Goal: Check status: Check status

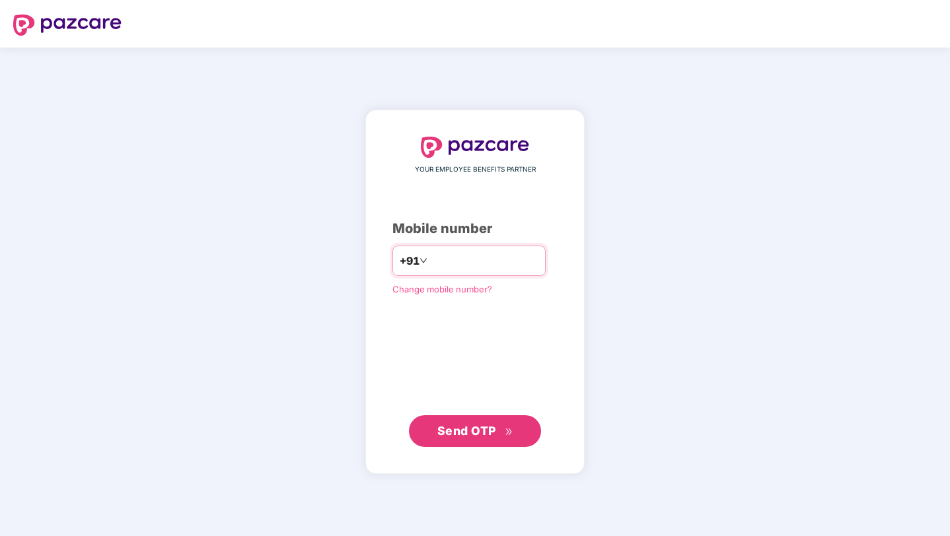
click at [475, 260] on input "number" at bounding box center [484, 260] width 108 height 21
type input "**********"
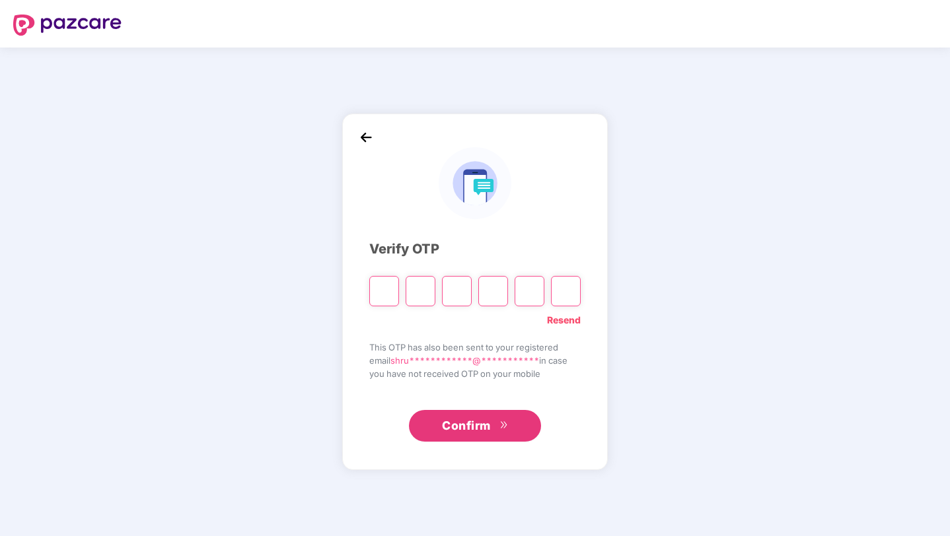
type input "*"
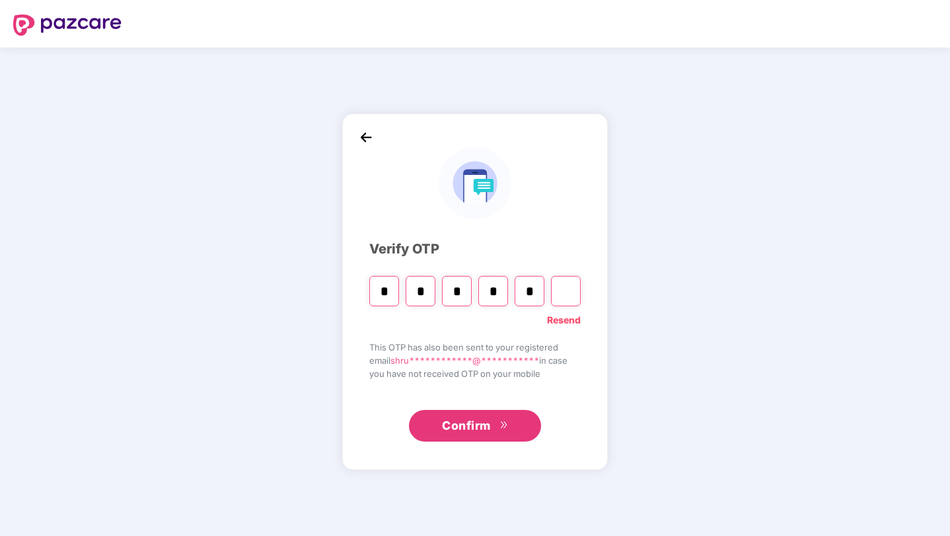
type input "*"
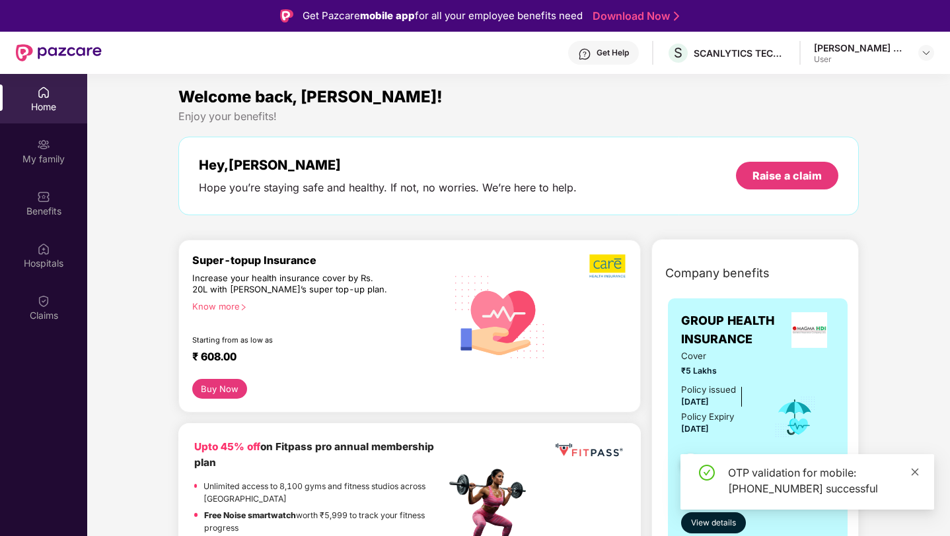
click at [913, 473] on icon "close" at bounding box center [914, 471] width 7 height 7
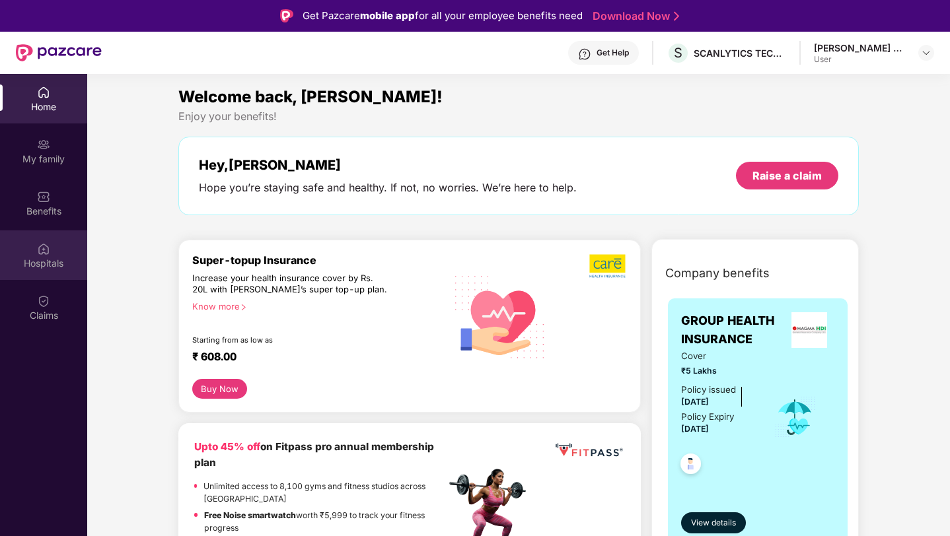
click at [49, 254] on img at bounding box center [43, 248] width 13 height 13
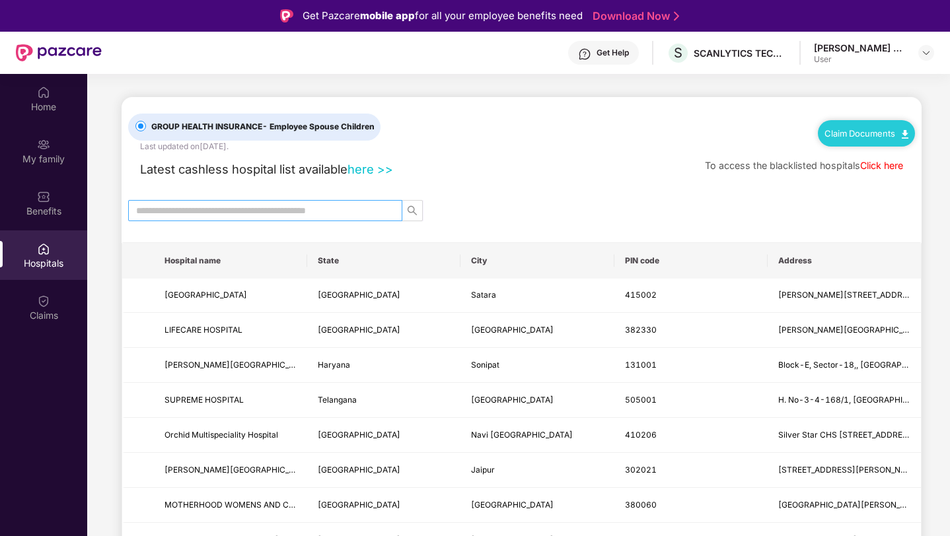
click at [300, 208] on input "text" at bounding box center [260, 210] width 248 height 15
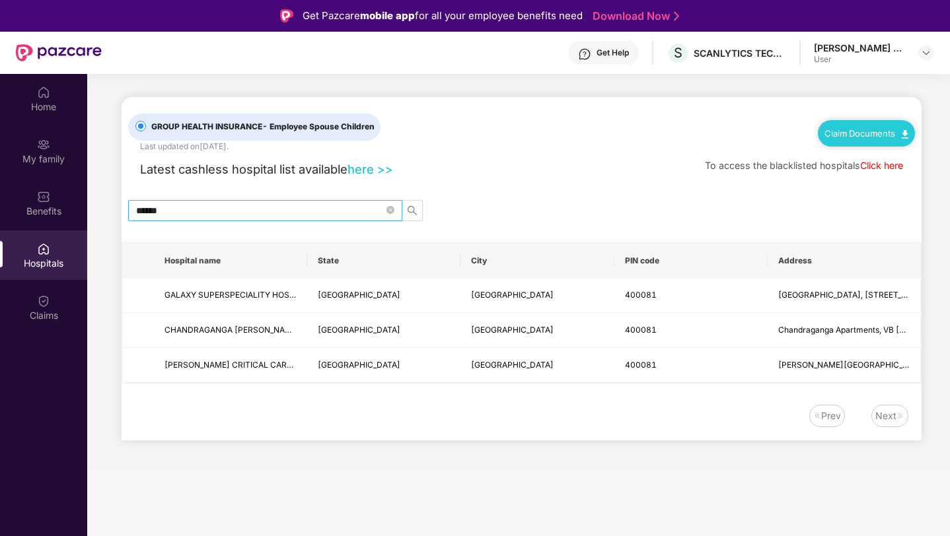
click at [219, 201] on span "******" at bounding box center [265, 210] width 274 height 21
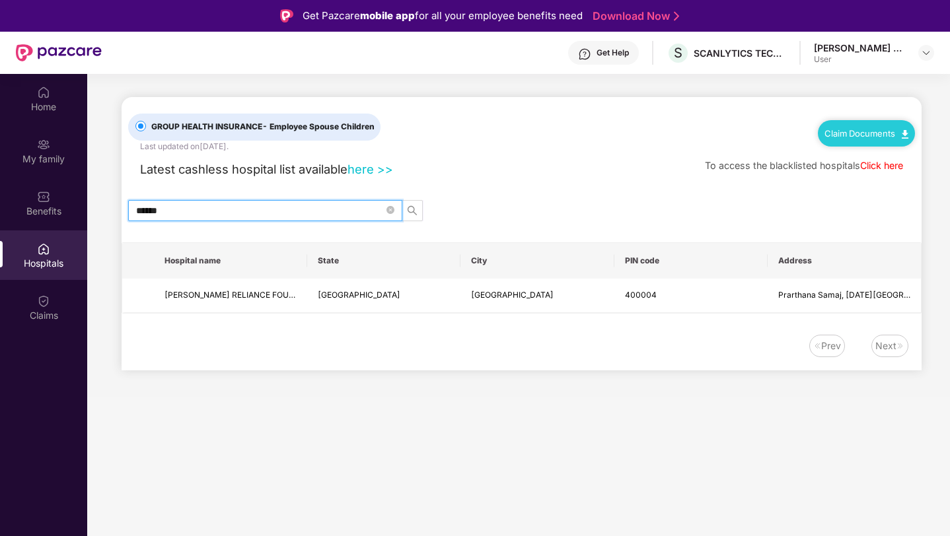
type input "******"
click at [615, 149] on div "GROUP HEALTH INSURANCE - Employee Spouse Children Last updated on [DATE] . Clai…" at bounding box center [521, 125] width 786 height 56
click at [887, 345] on div "Next" at bounding box center [885, 346] width 21 height 15
click at [820, 348] on img at bounding box center [817, 346] width 8 height 8
click at [295, 217] on input "******" at bounding box center [260, 210] width 248 height 15
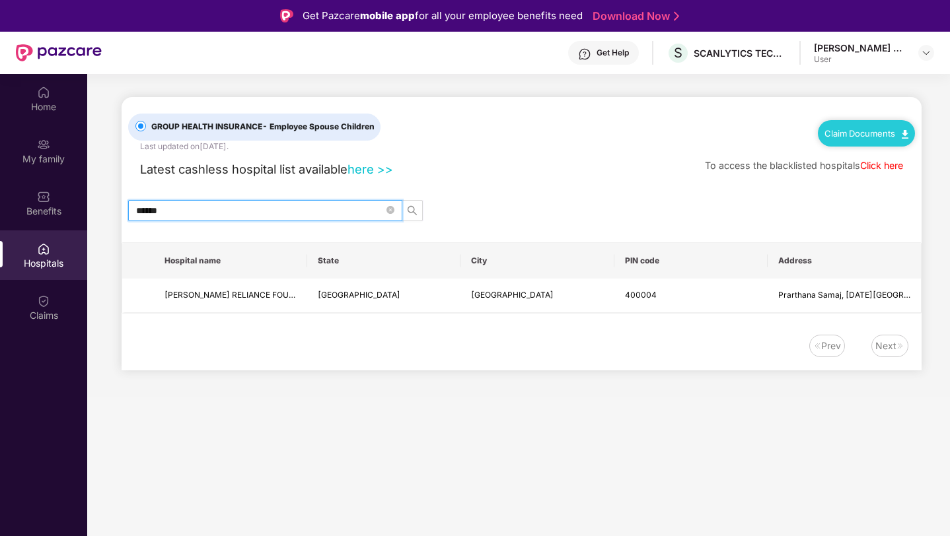
click at [301, 215] on input "******" at bounding box center [260, 210] width 248 height 15
drag, startPoint x: 301, startPoint y: 216, endPoint x: 135, endPoint y: 213, distance: 166.4
click at [135, 213] on span "******" at bounding box center [265, 210] width 274 height 21
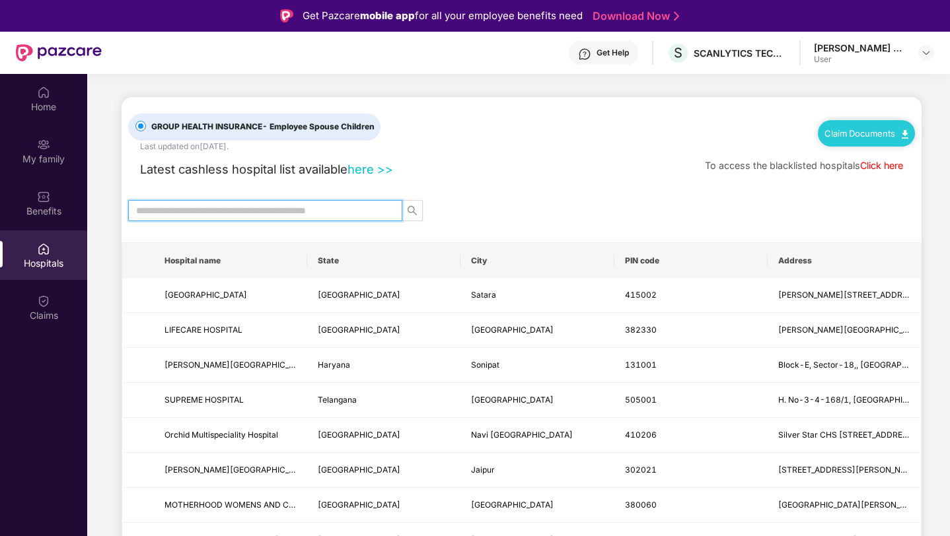
click at [176, 210] on input "text" at bounding box center [260, 210] width 248 height 15
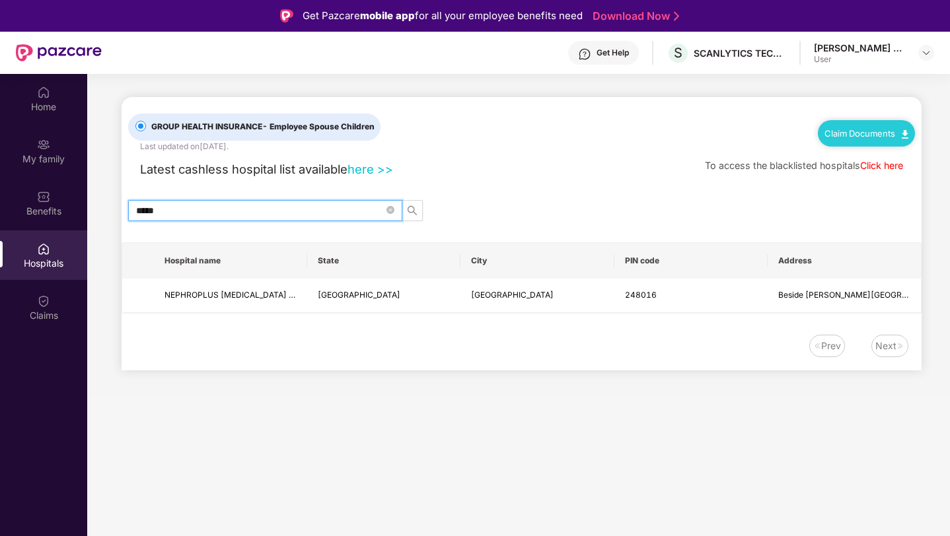
click at [270, 210] on input "*****" at bounding box center [260, 210] width 248 height 15
type input "*"
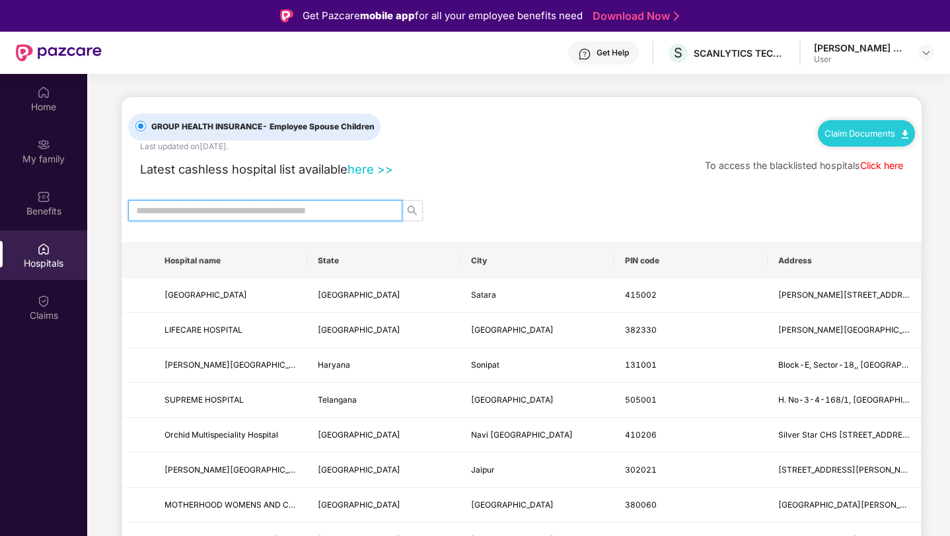
type input "*"
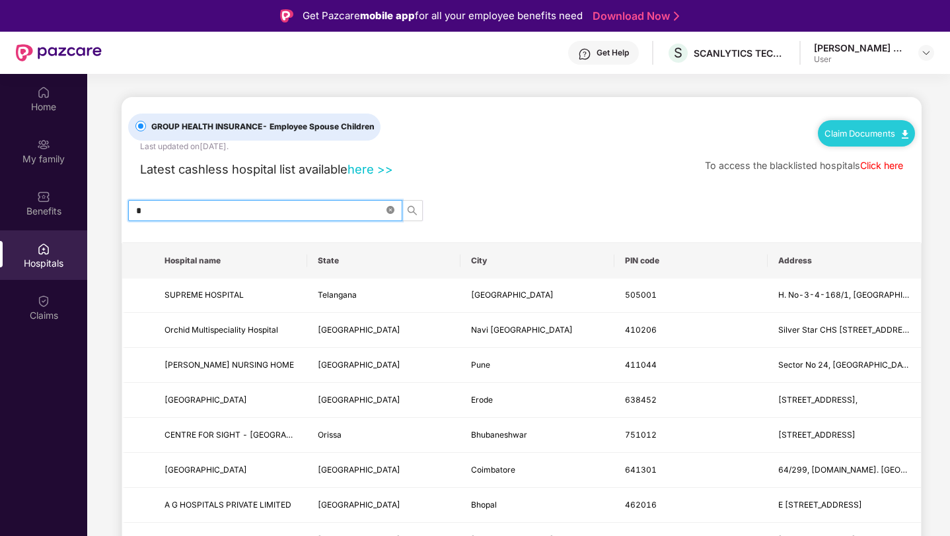
click at [388, 209] on icon "close-circle" at bounding box center [390, 210] width 8 height 8
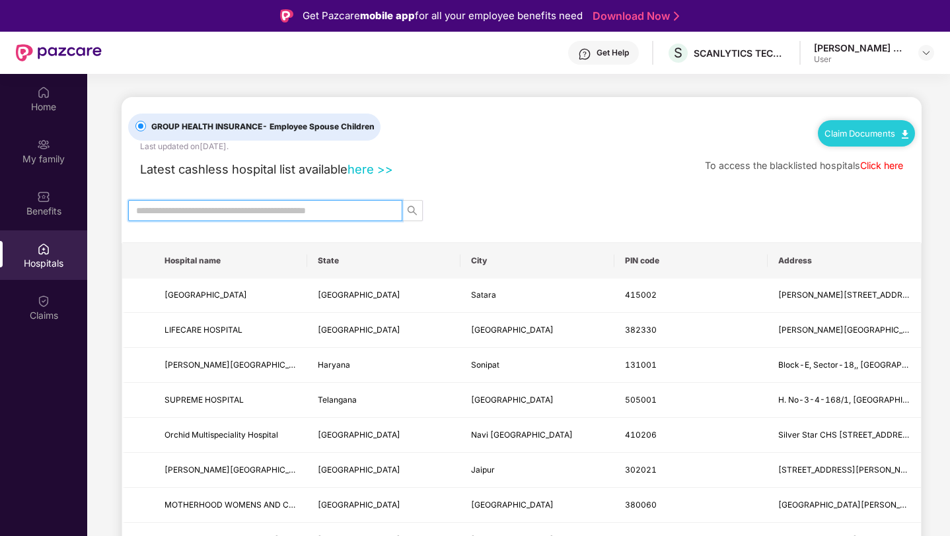
click at [355, 211] on input "text" at bounding box center [260, 210] width 248 height 15
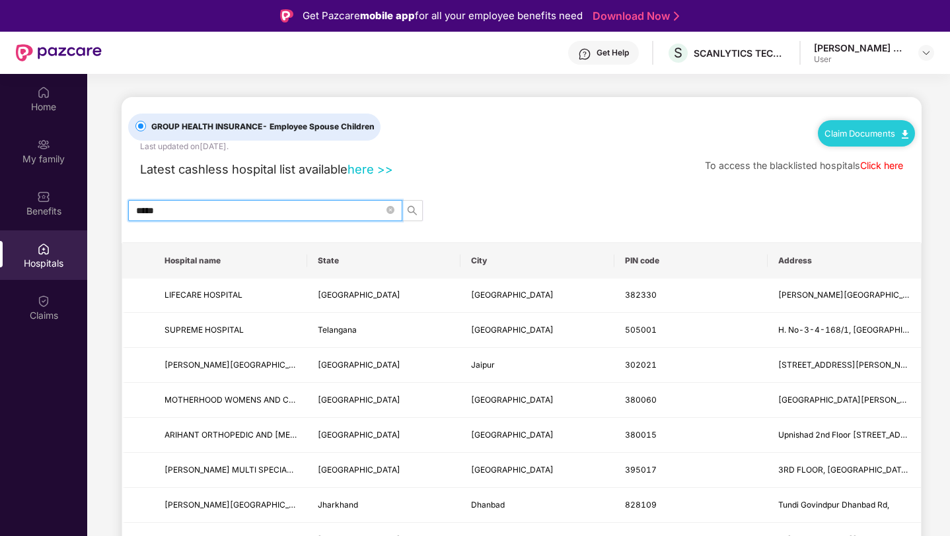
type input "******"
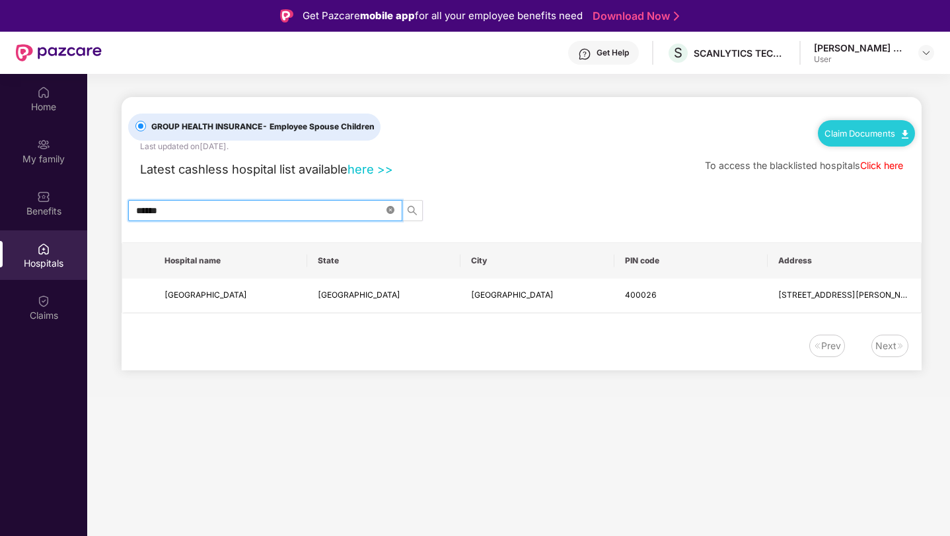
click at [390, 209] on icon "close-circle" at bounding box center [390, 210] width 8 height 8
click at [356, 213] on input "text" at bounding box center [260, 210] width 248 height 15
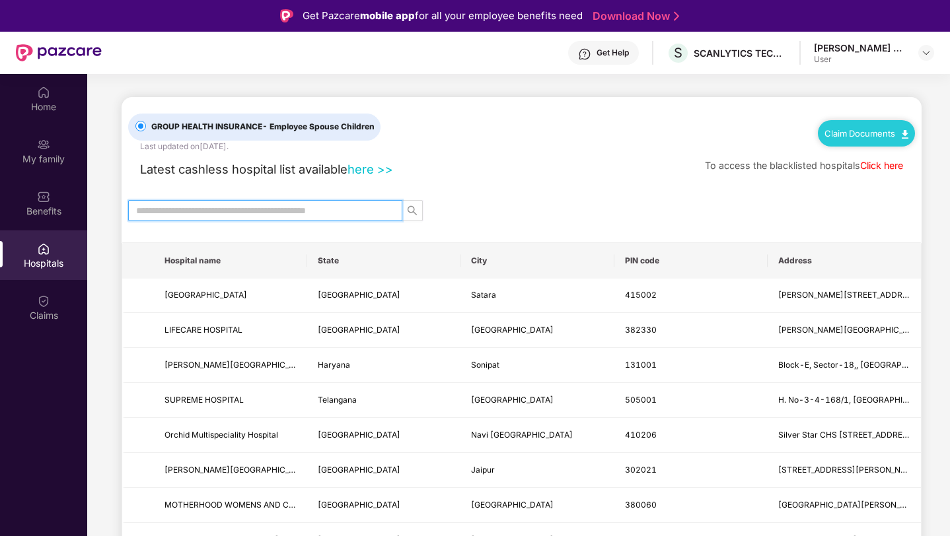
type input "*"
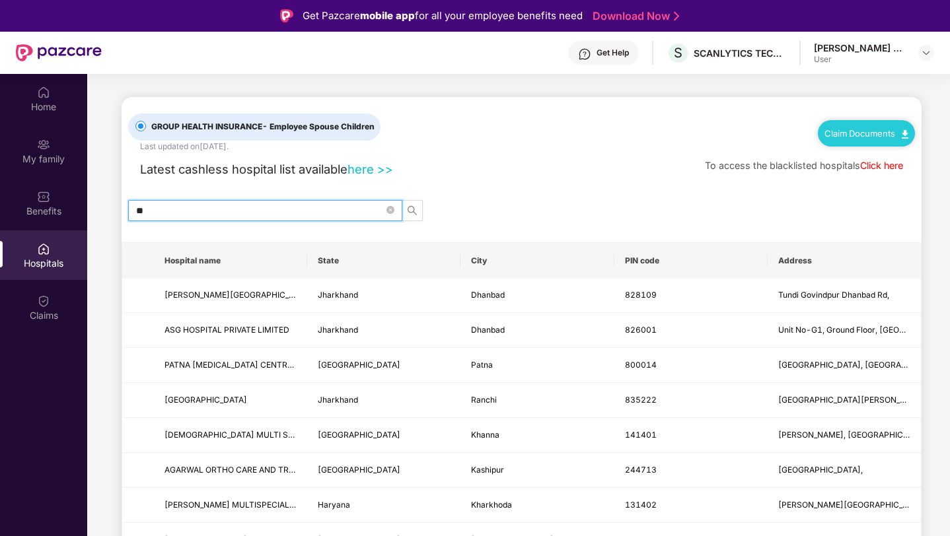
type input "*"
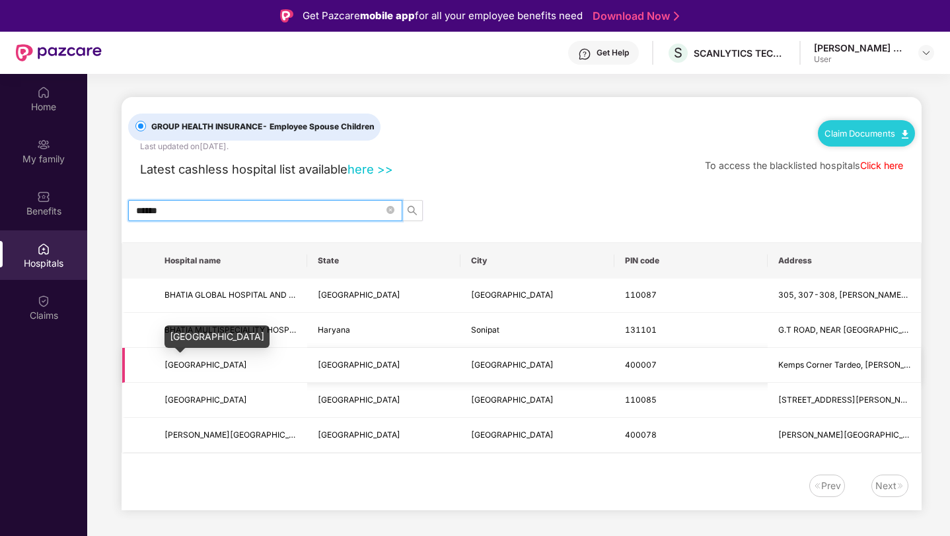
type input "******"
click at [207, 359] on span "[GEOGRAPHIC_DATA]" at bounding box center [230, 365] width 132 height 13
click at [223, 366] on span "[GEOGRAPHIC_DATA]" at bounding box center [205, 365] width 83 height 10
click at [389, 207] on icon "close-circle" at bounding box center [390, 210] width 8 height 8
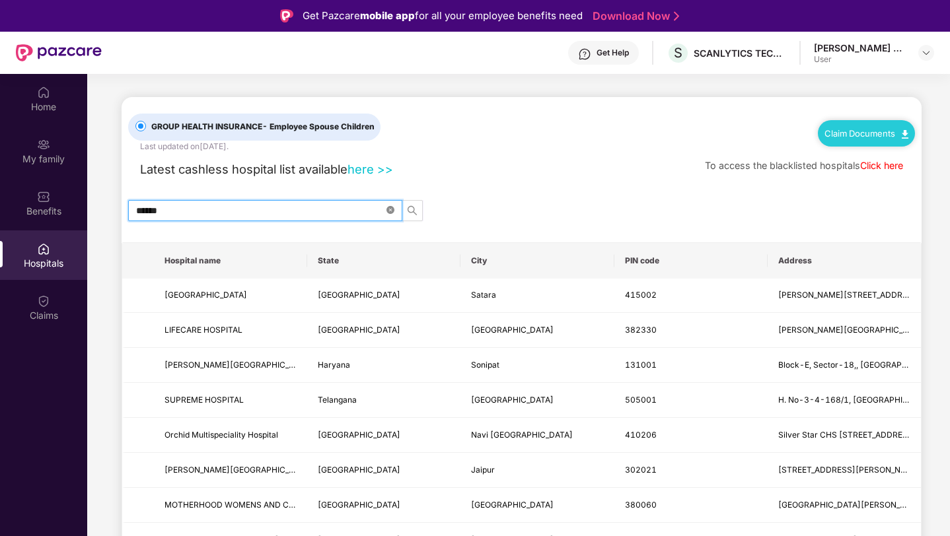
type input "******"
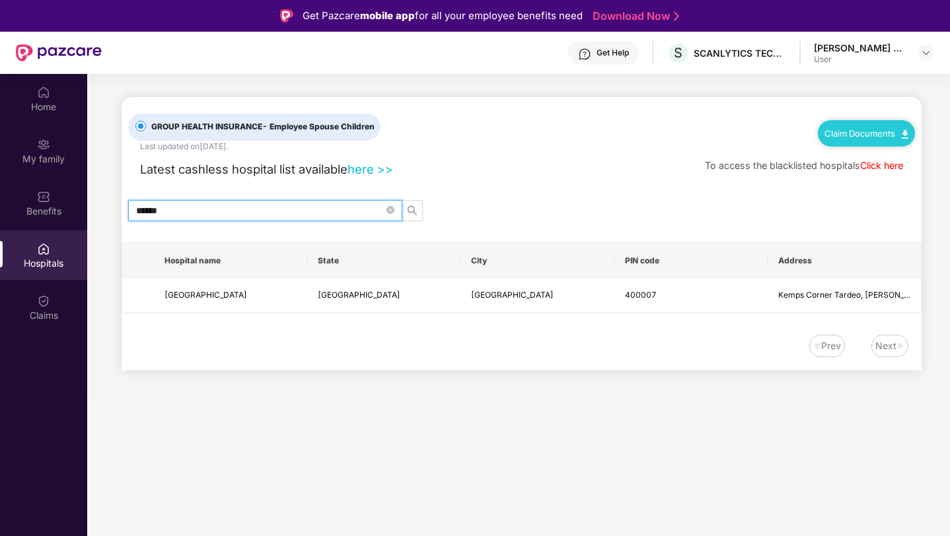
drag, startPoint x: 242, startPoint y: 207, endPoint x: 120, endPoint y: 206, distance: 122.2
click at [120, 206] on main "GROUP HEALTH INSURANCE - Employee Spouse Children Last updated on [DATE] . Clai…" at bounding box center [518, 235] width 862 height 323
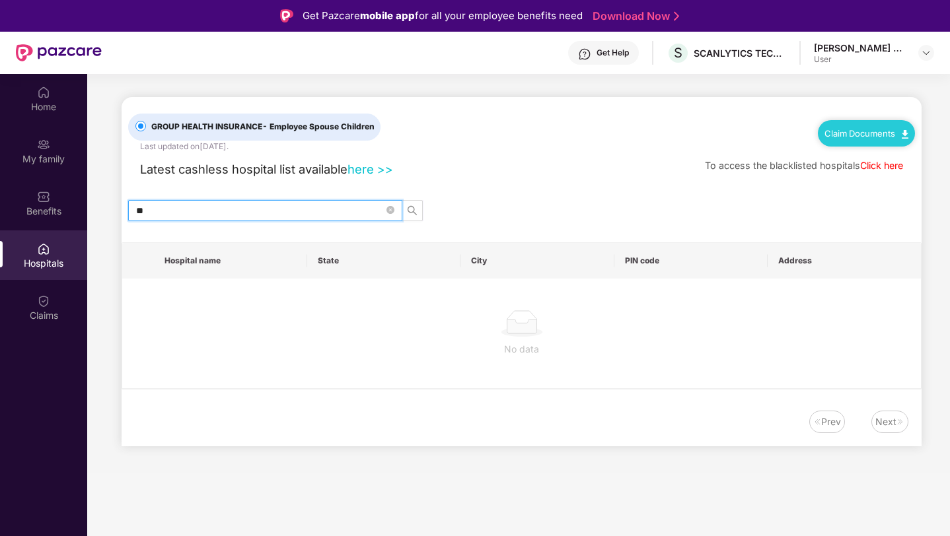
type input "*"
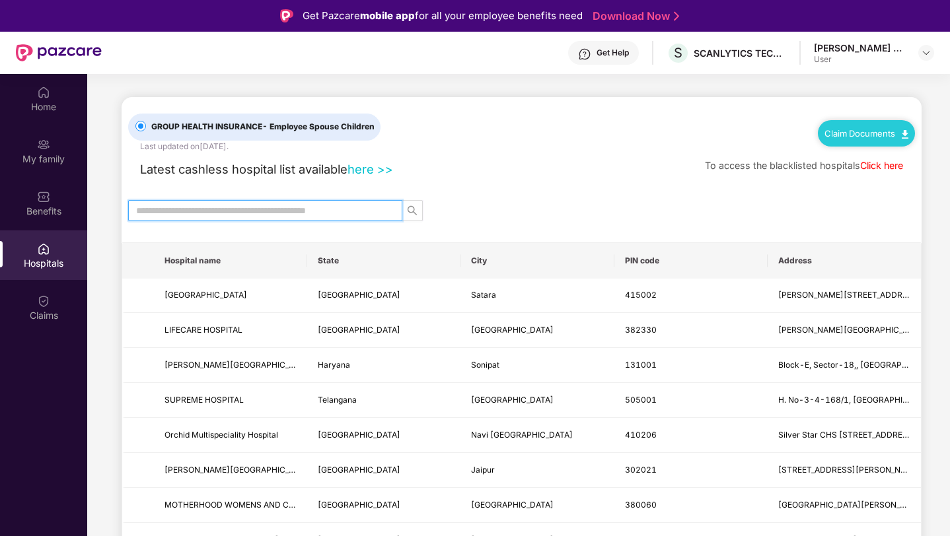
click at [221, 209] on input "text" at bounding box center [260, 210] width 248 height 15
type input "*****"
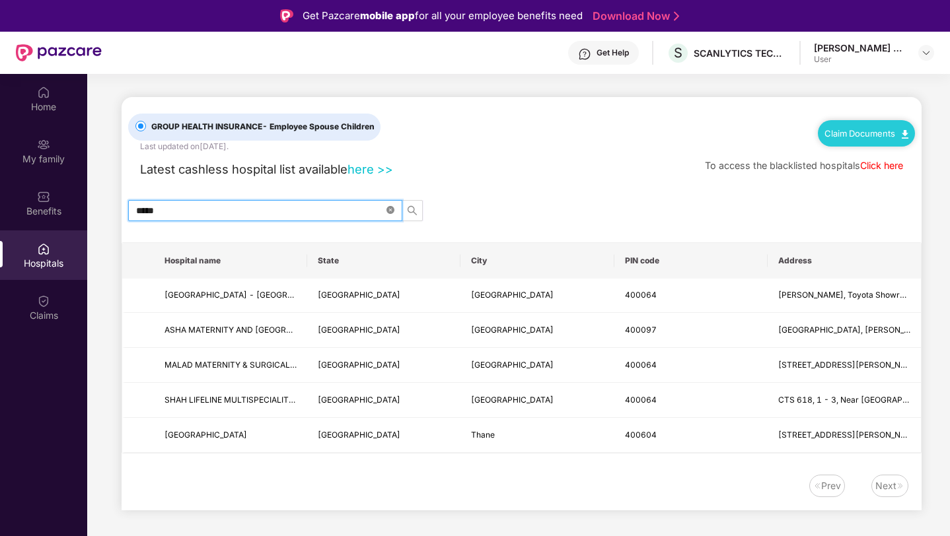
click at [388, 206] on icon "close-circle" at bounding box center [390, 210] width 8 height 8
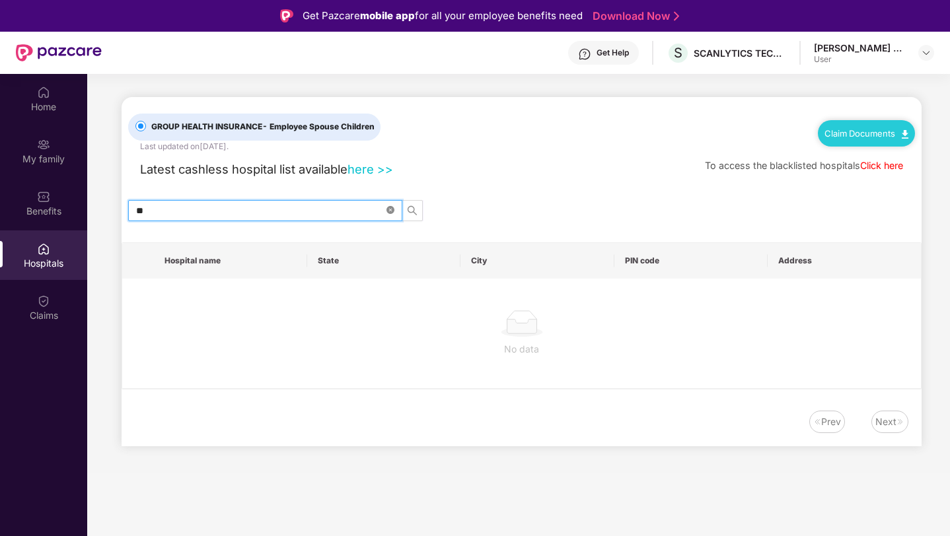
type input "*"
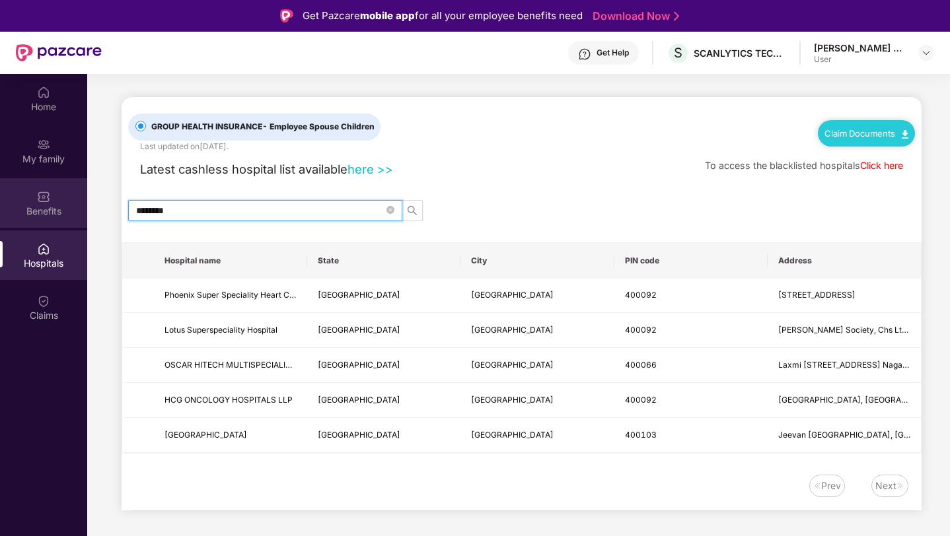
type input "********"
click at [36, 211] on div "Benefits" at bounding box center [43, 211] width 87 height 13
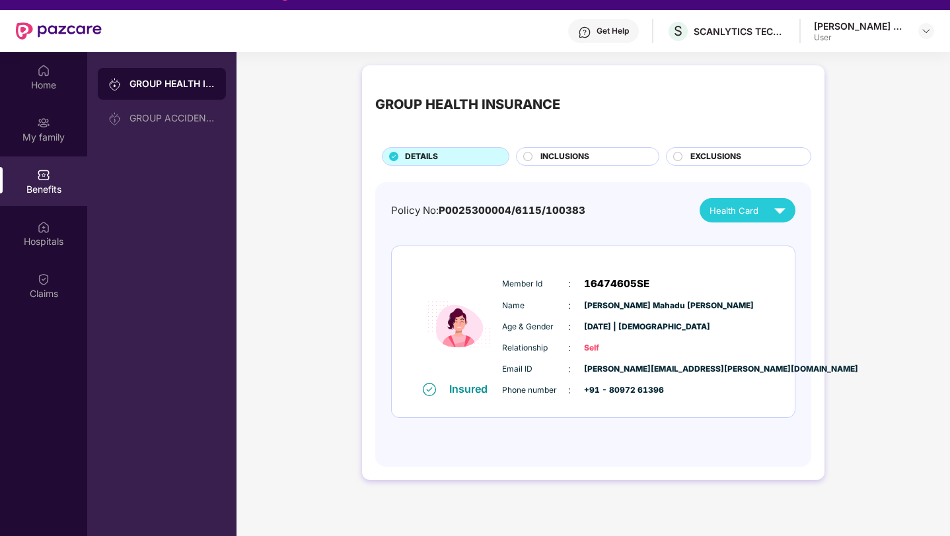
scroll to position [8, 0]
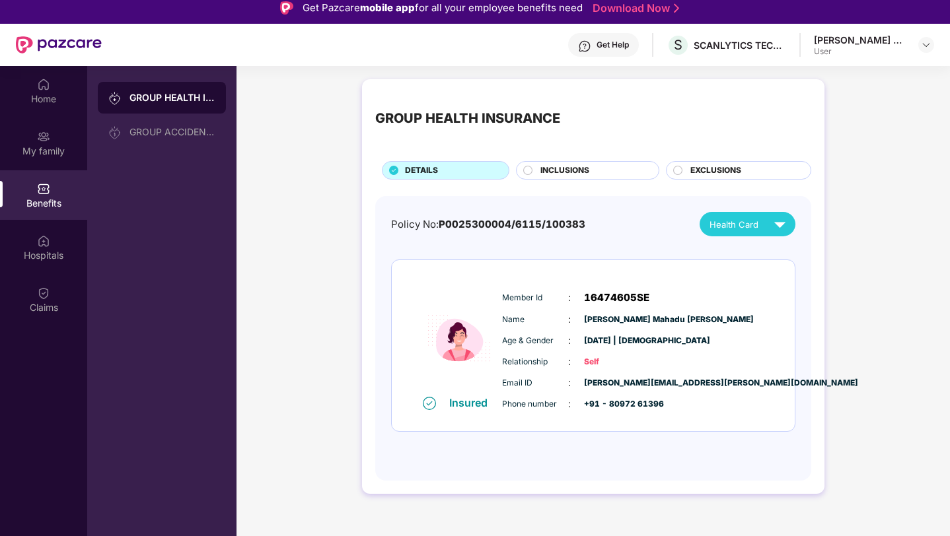
click at [586, 168] on span "INCLUSIONS" at bounding box center [564, 170] width 49 height 13
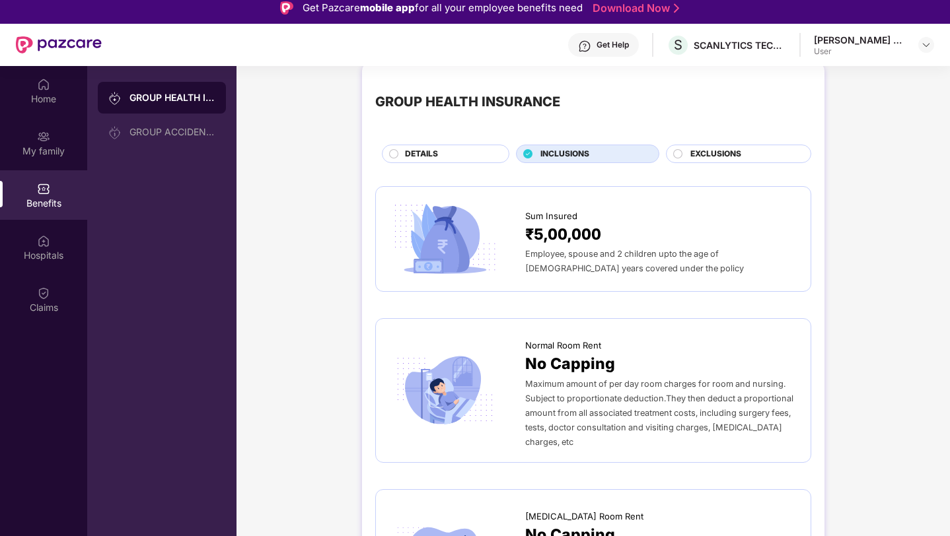
scroll to position [0, 0]
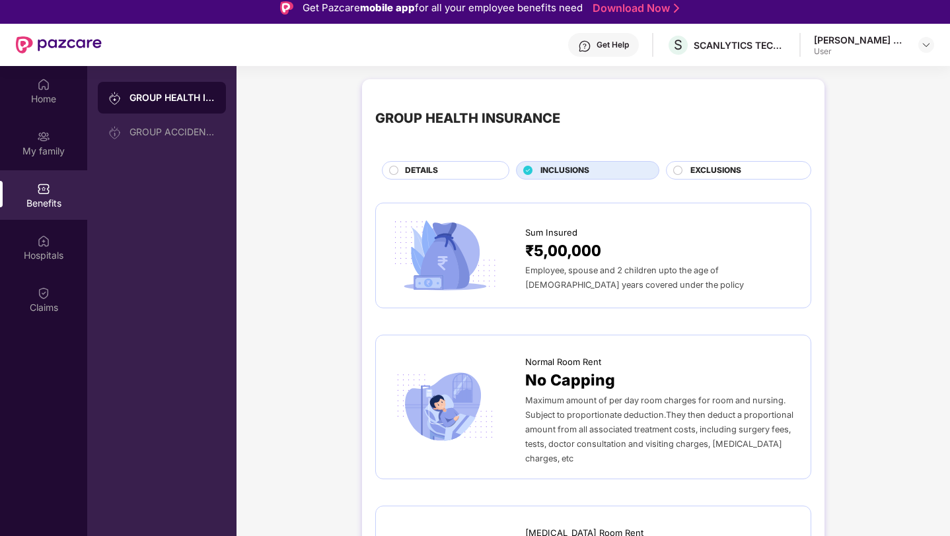
click at [732, 167] on span "EXCLUSIONS" at bounding box center [715, 170] width 51 height 13
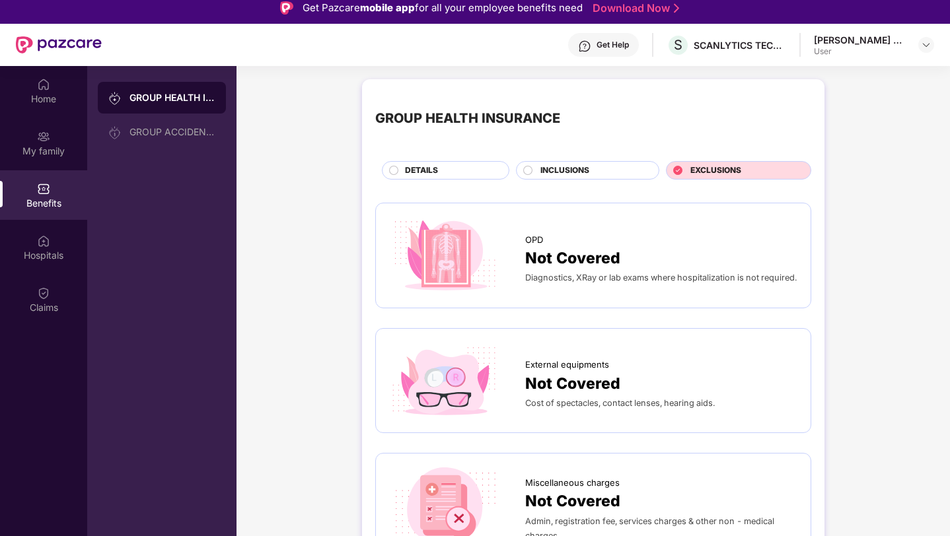
click at [577, 176] on span "INCLUSIONS" at bounding box center [564, 170] width 49 height 13
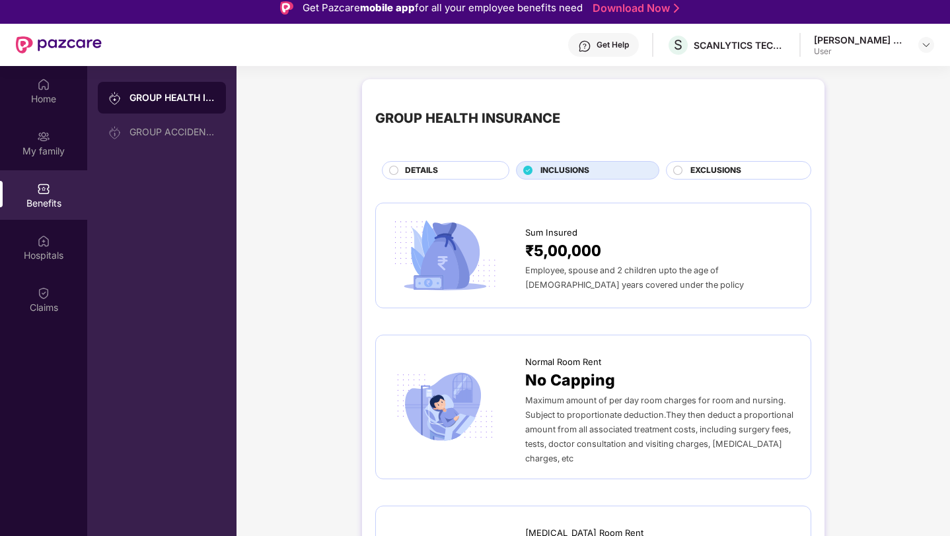
click at [724, 164] on span "EXCLUSIONS" at bounding box center [715, 170] width 51 height 13
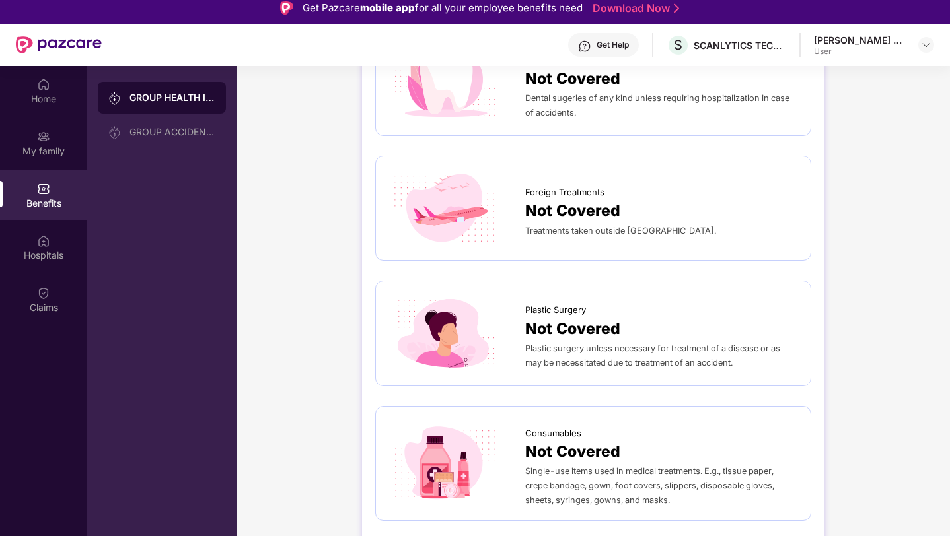
scroll to position [559, 0]
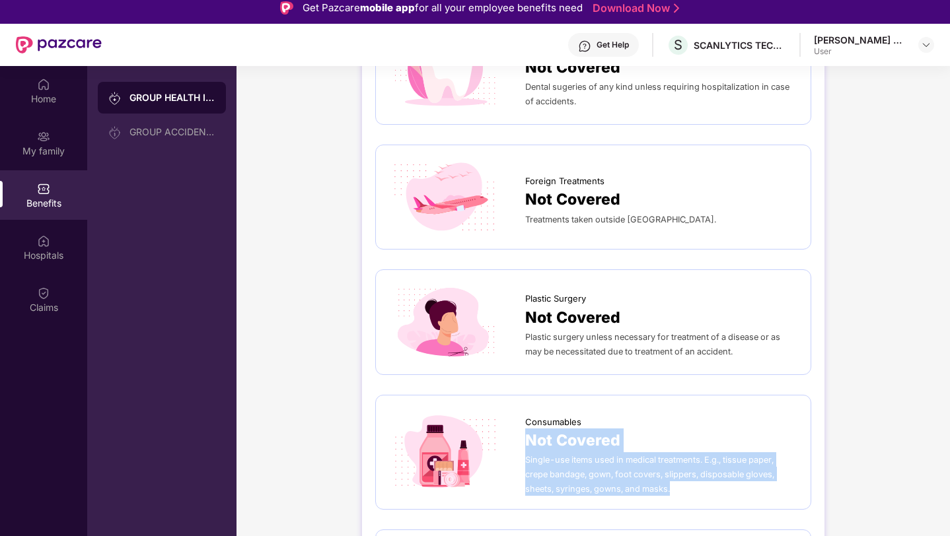
drag, startPoint x: 681, startPoint y: 493, endPoint x: 524, endPoint y: 433, distance: 167.4
click at [525, 433] on div "Consumables Not Covered Single-use items used in medical treatments. E.g., tiss…" at bounding box center [661, 453] width 272 height 88
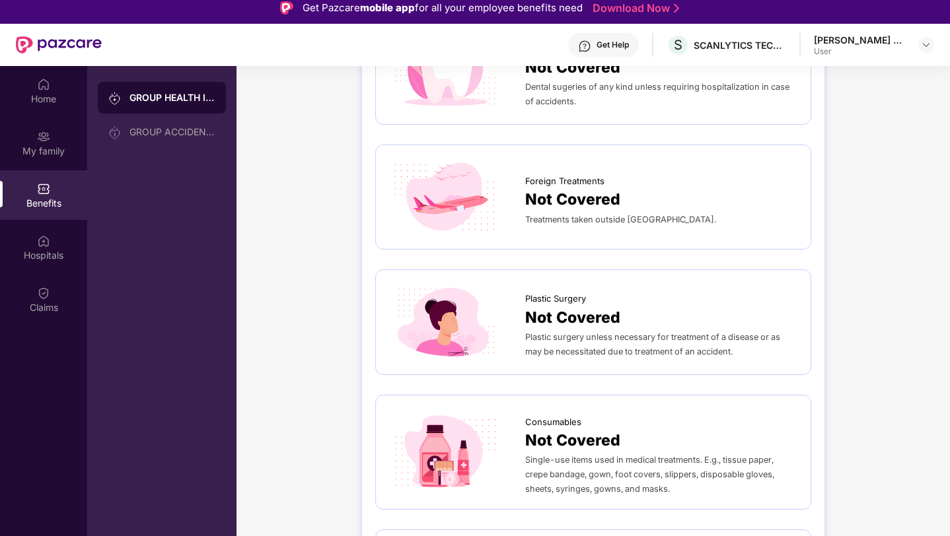
click at [674, 425] on div "Consumables" at bounding box center [661, 419] width 272 height 20
drag, startPoint x: 526, startPoint y: 471, endPoint x: 726, endPoint y: 483, distance: 200.4
click at [726, 483] on div "Single-use items used in medical treatments. E.g., tissue paper, crepe bandage,…" at bounding box center [661, 474] width 272 height 44
click at [692, 499] on div "Consumables Not Covered Single-use items used in medical treatments. E.g., tiss…" at bounding box center [593, 453] width 436 height 116
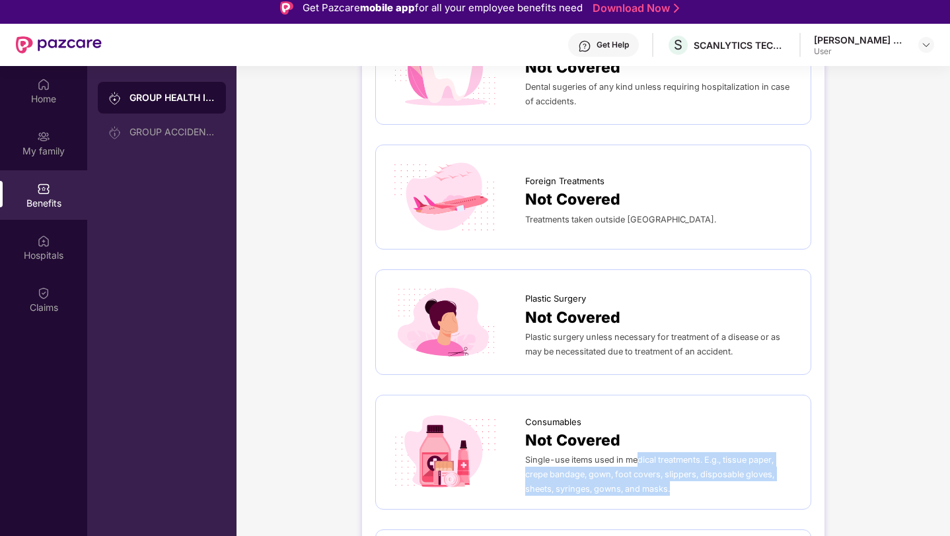
drag, startPoint x: 697, startPoint y: 489, endPoint x: 636, endPoint y: 463, distance: 66.8
click at [636, 463] on div "Single-use items used in medical treatments. E.g., tissue paper, crepe bandage,…" at bounding box center [661, 474] width 272 height 44
click at [707, 455] on span "Single-use items used in medical treatments. E.g., tissue paper, crepe bandage,…" at bounding box center [649, 474] width 249 height 39
drag, startPoint x: 704, startPoint y: 455, endPoint x: 719, endPoint y: 483, distance: 31.6
click at [719, 483] on div "Single-use items used in medical treatments. E.g., tissue paper, crepe bandage,…" at bounding box center [661, 474] width 272 height 44
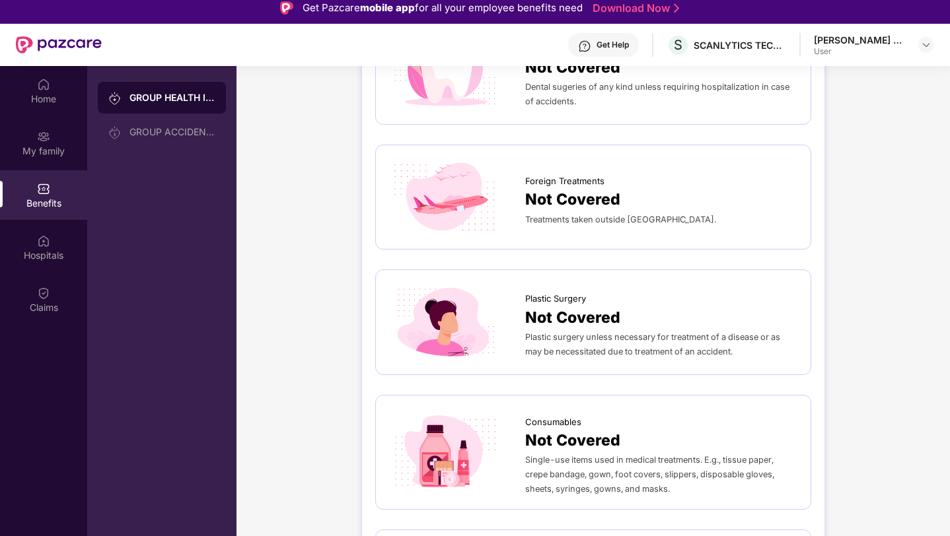
click at [689, 432] on div "Not Covered" at bounding box center [661, 441] width 272 height 24
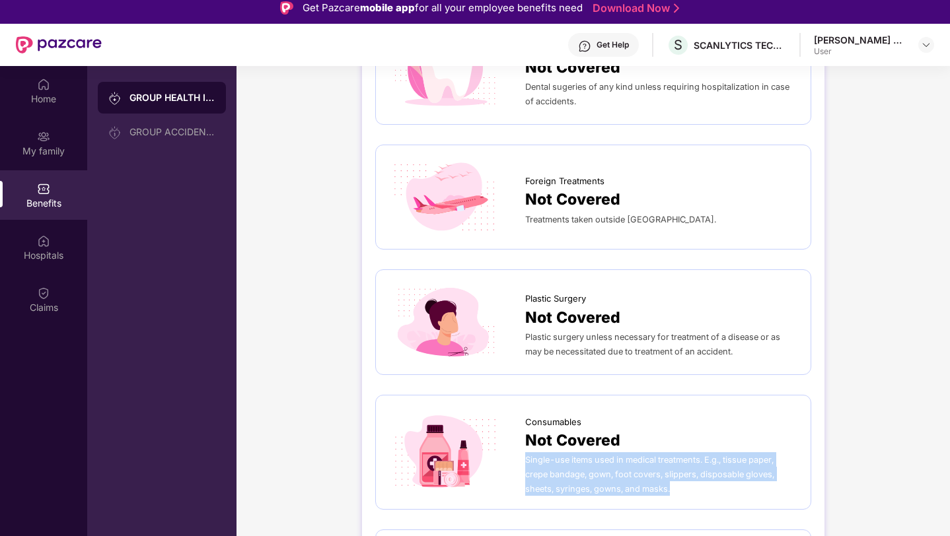
drag, startPoint x: 697, startPoint y: 450, endPoint x: 724, endPoint y: 500, distance: 56.1
click at [724, 500] on div "Consumables Not Covered Single-use items used in medical treatments. E.g., tiss…" at bounding box center [593, 453] width 436 height 116
drag, startPoint x: 724, startPoint y: 500, endPoint x: 707, endPoint y: 455, distance: 47.8
click at [707, 455] on div "Consumables Not Covered Single-use items used in medical treatments. E.g., tiss…" at bounding box center [593, 453] width 436 height 116
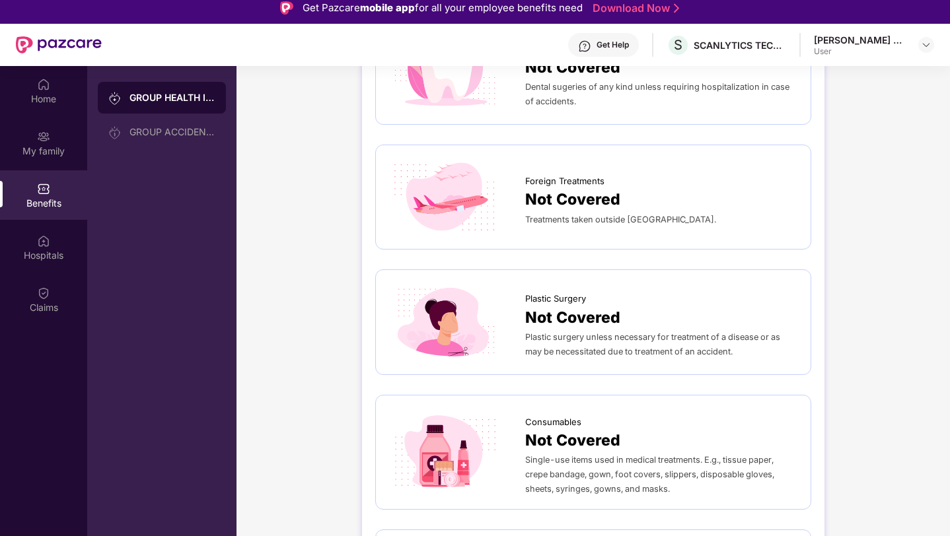
click at [707, 484] on div "Single-use items used in medical treatments. E.g., tissue paper, crepe bandage,…" at bounding box center [661, 474] width 272 height 44
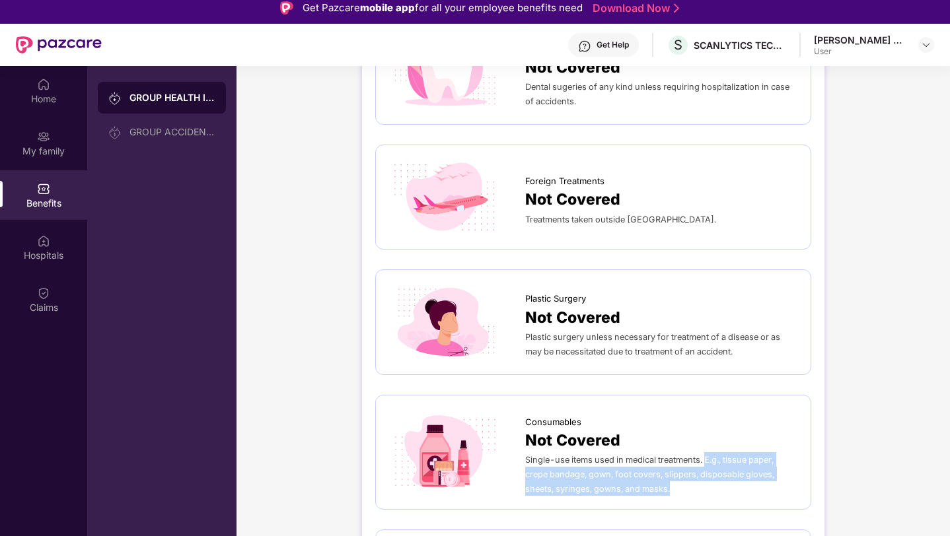
drag, startPoint x: 710, startPoint y: 483, endPoint x: 708, endPoint y: 454, distance: 29.8
click at [708, 454] on div "Single-use items used in medical treatments. E.g., tissue paper, crepe bandage,…" at bounding box center [661, 474] width 272 height 44
click at [44, 246] on img at bounding box center [43, 240] width 13 height 13
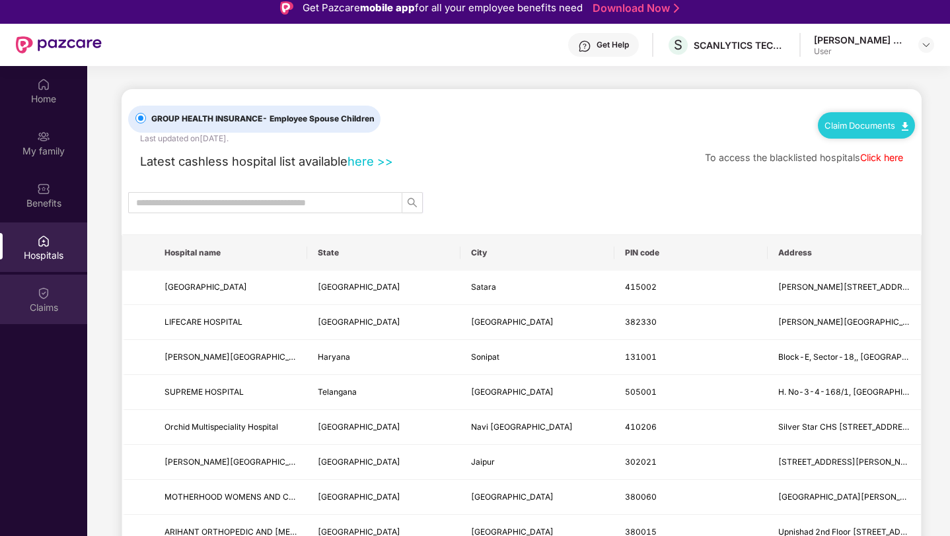
click at [45, 295] on img at bounding box center [43, 293] width 13 height 13
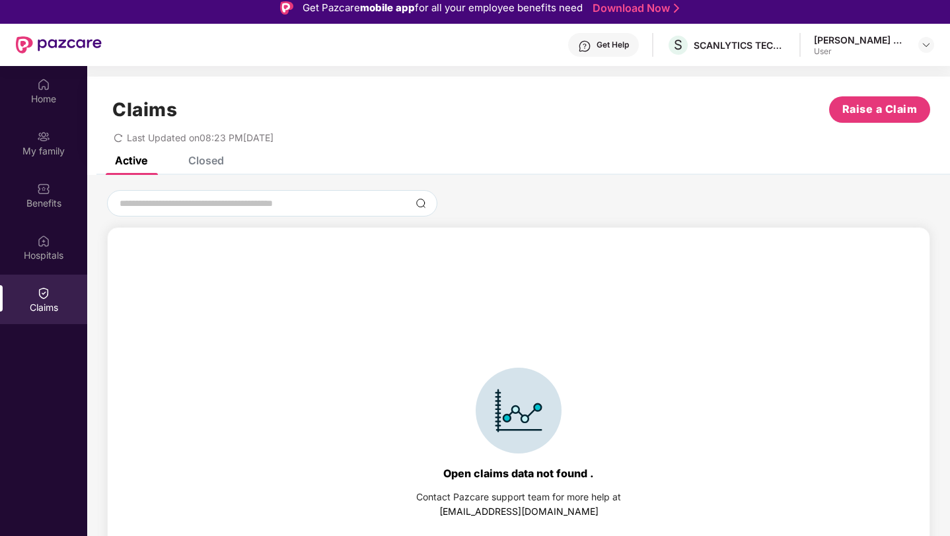
click at [202, 158] on div "Closed" at bounding box center [206, 160] width 36 height 13
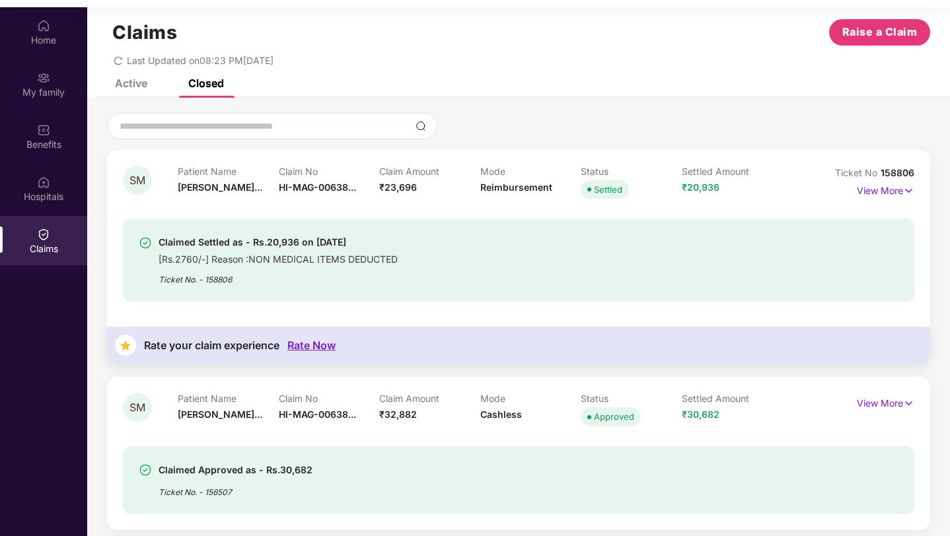
scroll to position [74, 0]
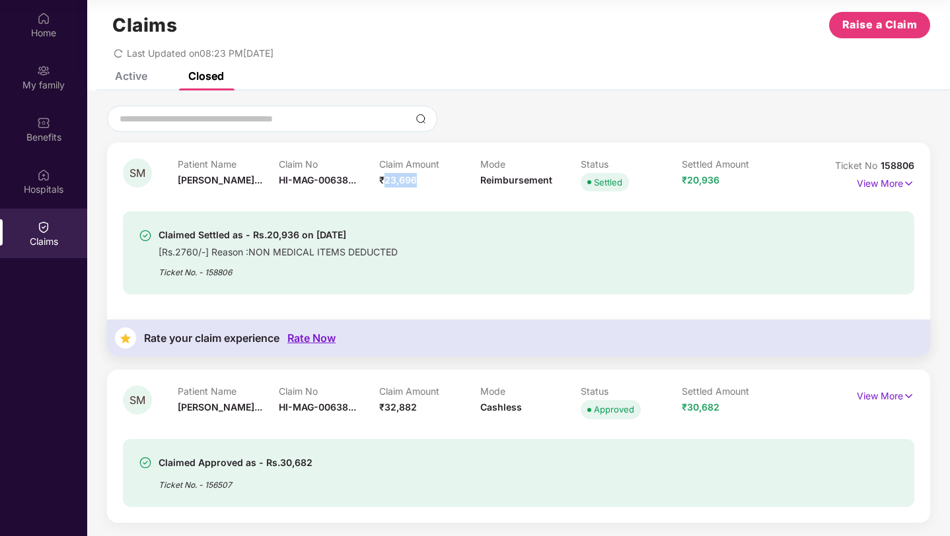
drag, startPoint x: 425, startPoint y: 182, endPoint x: 383, endPoint y: 186, distance: 41.7
click at [383, 186] on div "Claim Amount ₹23,696" at bounding box center [429, 176] width 101 height 36
click at [417, 178] on div "Claim Amount ₹23,696" at bounding box center [429, 176] width 101 height 36
drag, startPoint x: 417, startPoint y: 178, endPoint x: 372, endPoint y: 175, distance: 45.0
click at [372, 175] on div "Patient Name [PERSON_NAME]... Claim No HI-MAG-00638... Claim Amount ₹23,696 Mod…" at bounding box center [480, 176] width 604 height 36
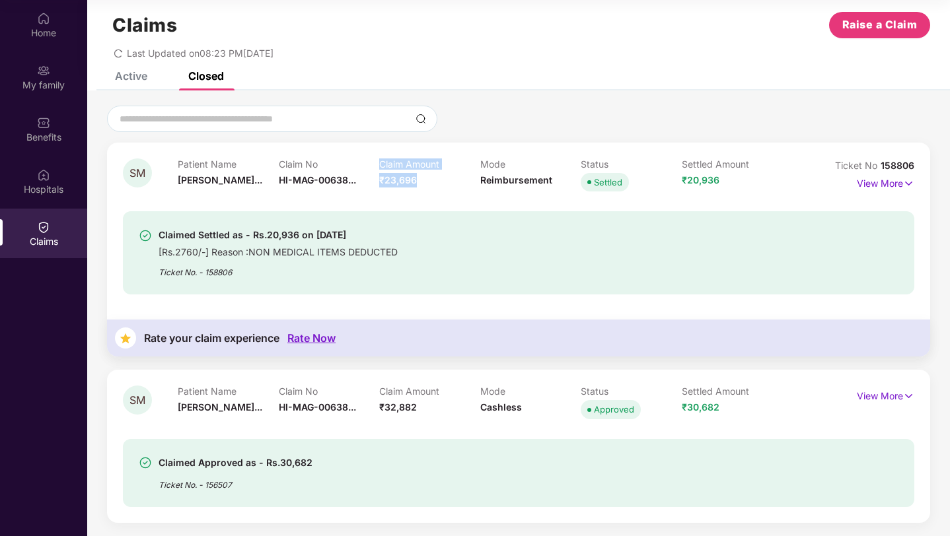
click at [427, 187] on div "Claim Amount ₹23,696" at bounding box center [429, 176] width 101 height 36
drag, startPoint x: 427, startPoint y: 187, endPoint x: 395, endPoint y: 187, distance: 32.4
click at [395, 187] on div "Claim Amount ₹23,696" at bounding box center [429, 176] width 101 height 36
drag, startPoint x: 264, startPoint y: 236, endPoint x: 297, endPoint y: 236, distance: 33.0
click at [297, 236] on div "Claimed Settled as - Rs.20,936 on [DATE]" at bounding box center [277, 235] width 239 height 16
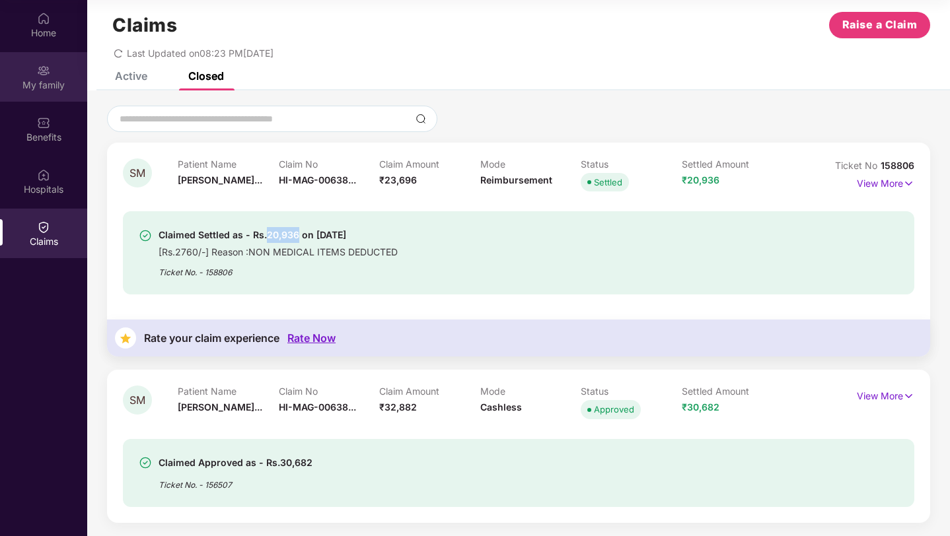
click at [48, 73] on img at bounding box center [43, 70] width 13 height 13
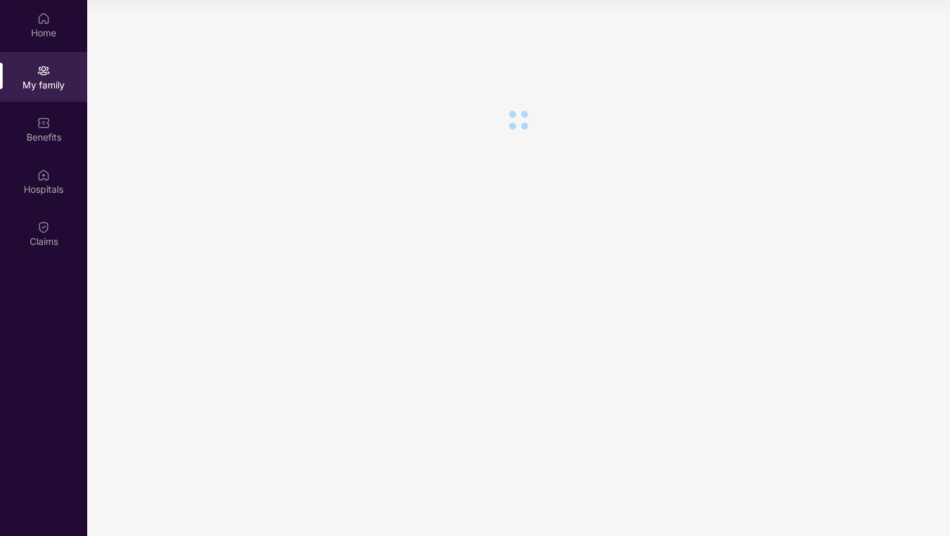
scroll to position [0, 0]
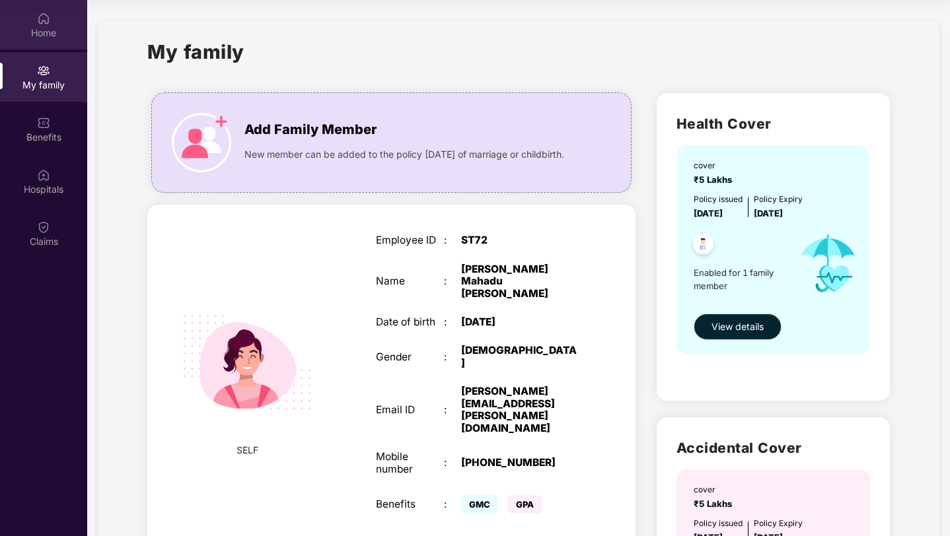
click at [49, 15] on img at bounding box center [43, 18] width 13 height 13
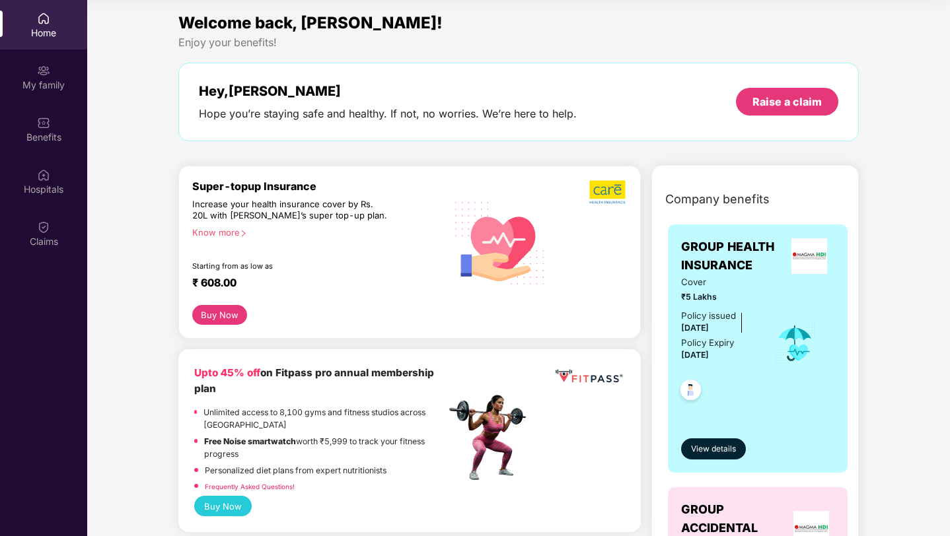
click at [28, 21] on div "Home" at bounding box center [43, 25] width 87 height 50
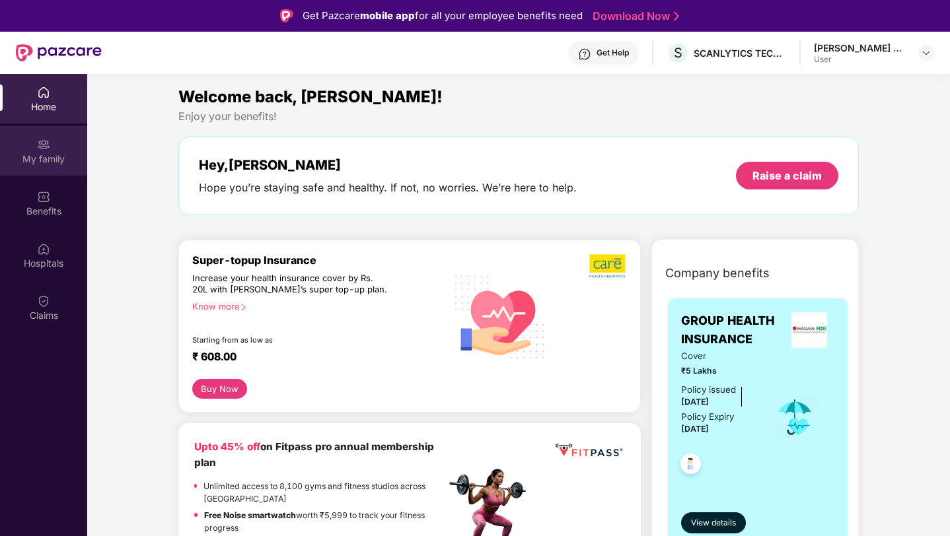
click at [36, 161] on div "My family" at bounding box center [43, 159] width 87 height 13
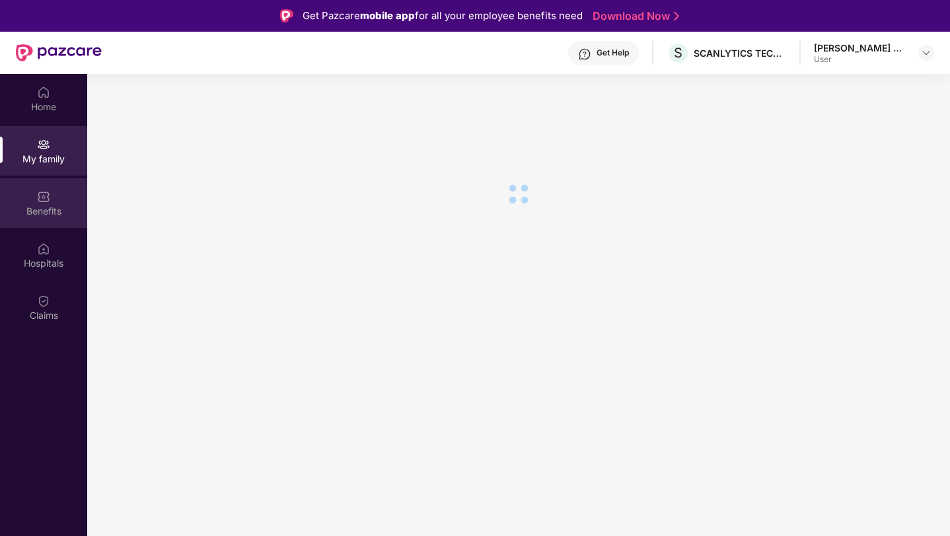
click at [43, 213] on div "Benefits" at bounding box center [43, 211] width 87 height 13
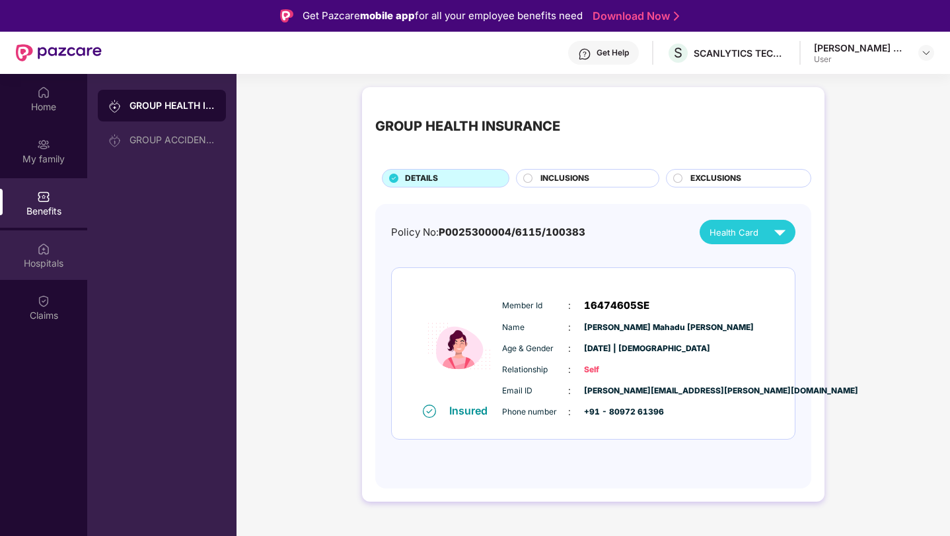
click at [44, 255] on div "Hospitals" at bounding box center [43, 255] width 87 height 50
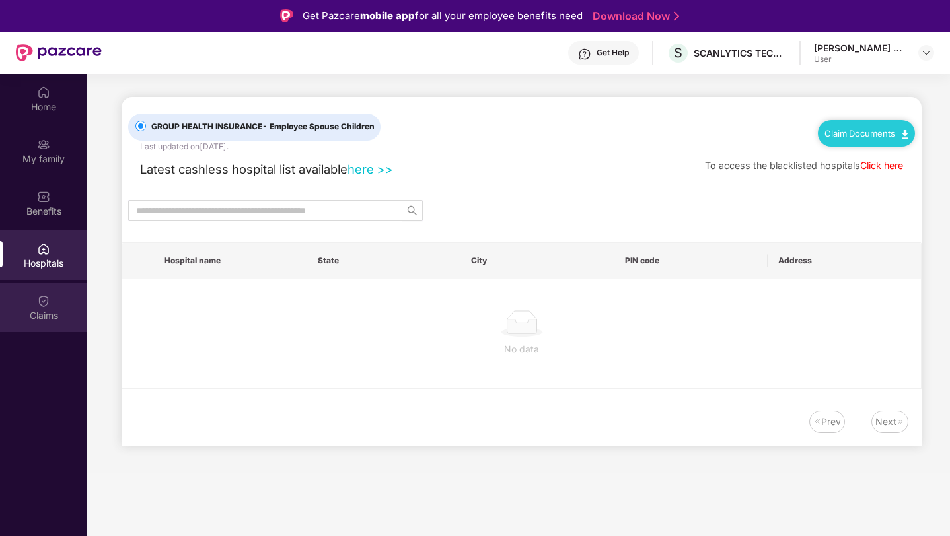
click at [44, 306] on img at bounding box center [43, 301] width 13 height 13
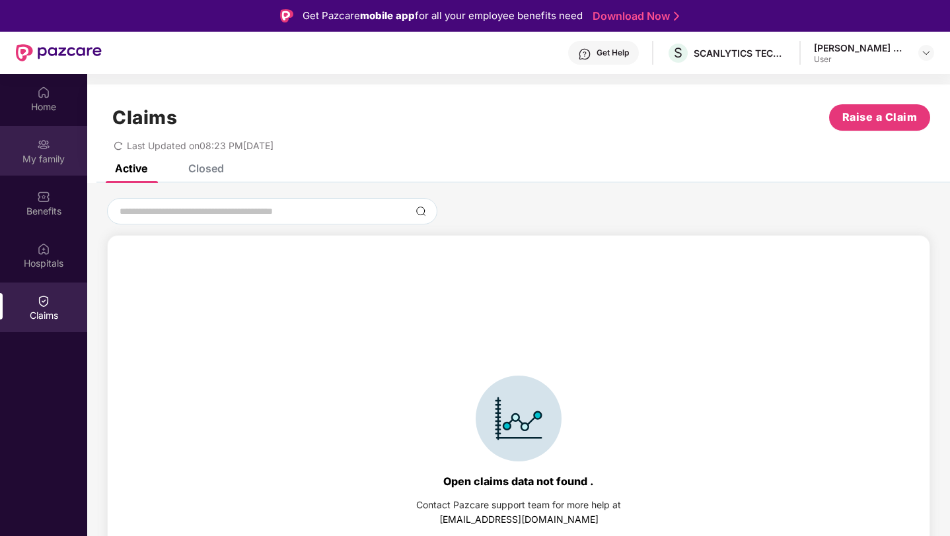
click at [61, 162] on div "My family" at bounding box center [43, 159] width 87 height 13
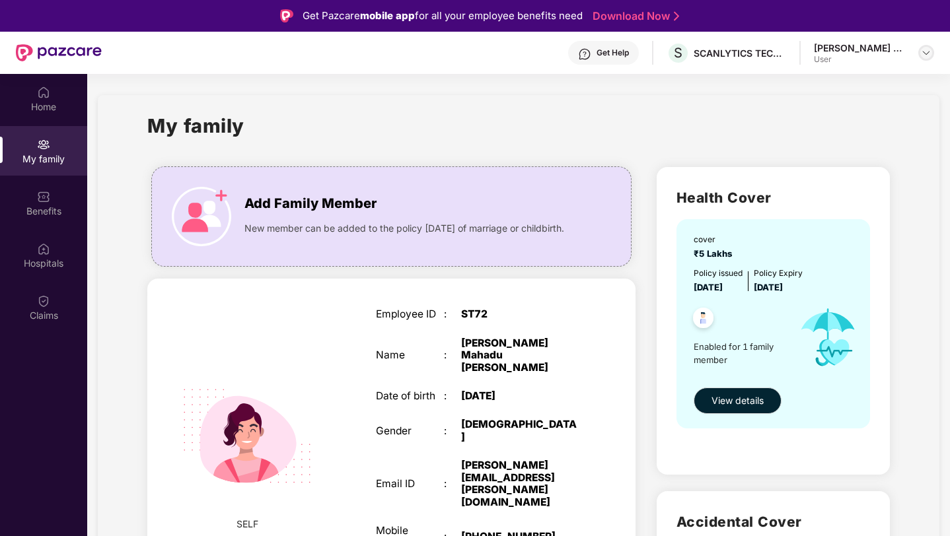
click at [920, 53] on img at bounding box center [925, 53] width 11 height 11
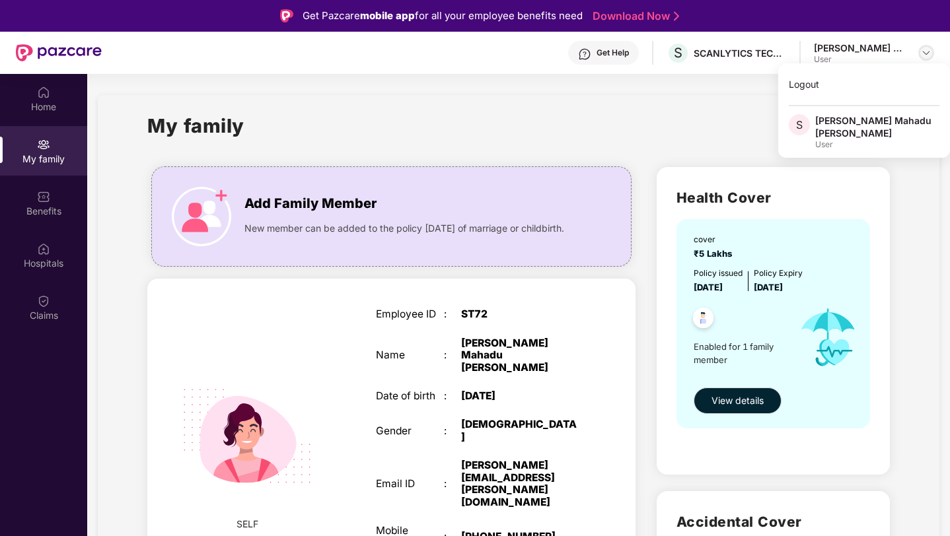
click at [920, 53] on img at bounding box center [925, 53] width 11 height 11
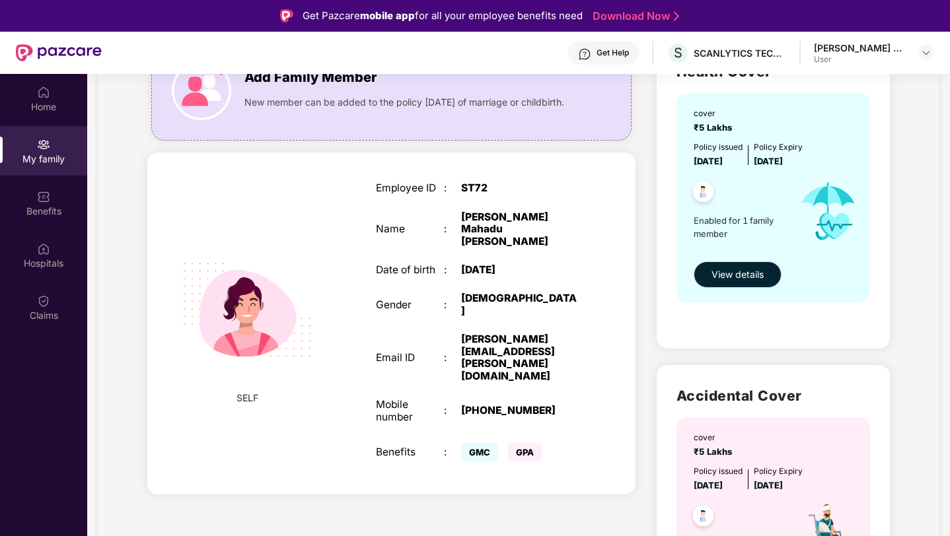
scroll to position [152, 0]
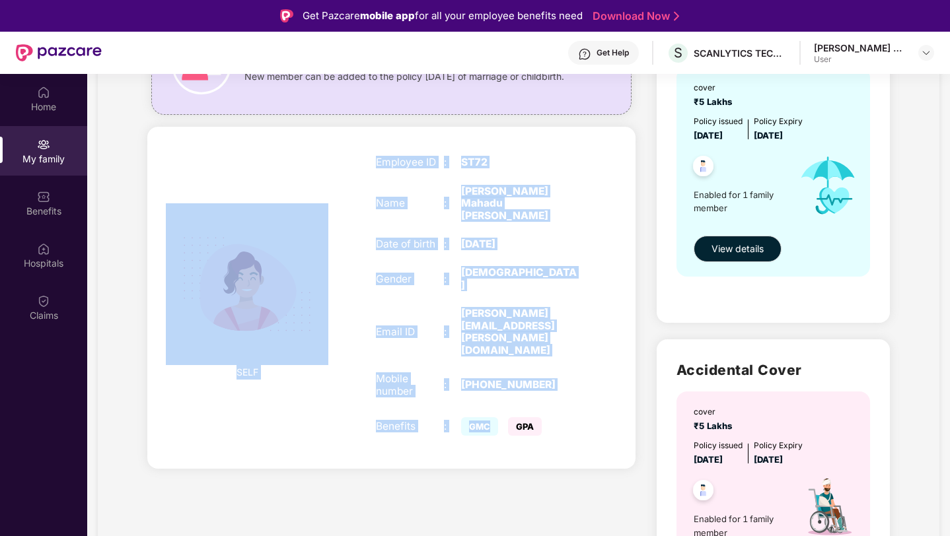
drag, startPoint x: 496, startPoint y: 406, endPoint x: 301, endPoint y: 402, distance: 194.8
click at [301, 402] on div "SELF Employee ID : ST72 Name : [PERSON_NAME] Mahadu [PERSON_NAME] Date of birth…" at bounding box center [391, 298] width 488 height 342
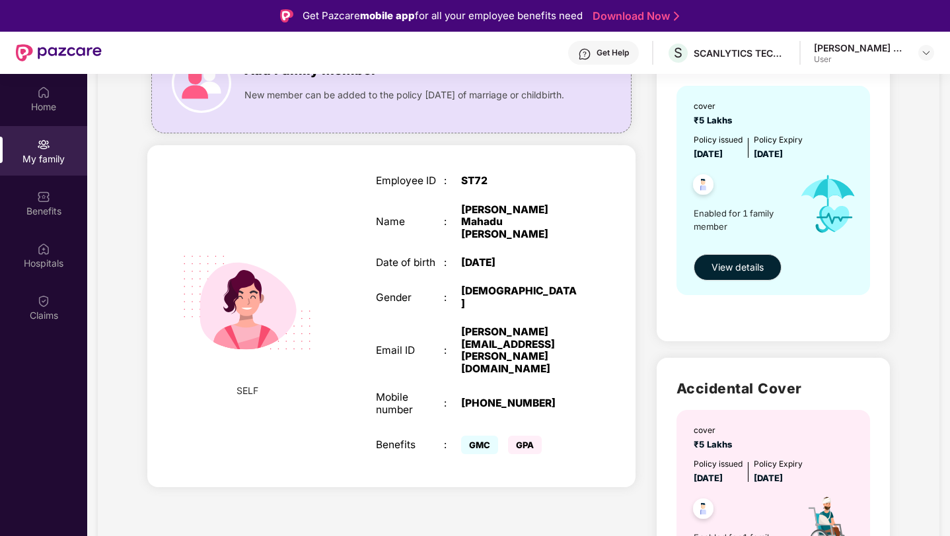
scroll to position [129, 0]
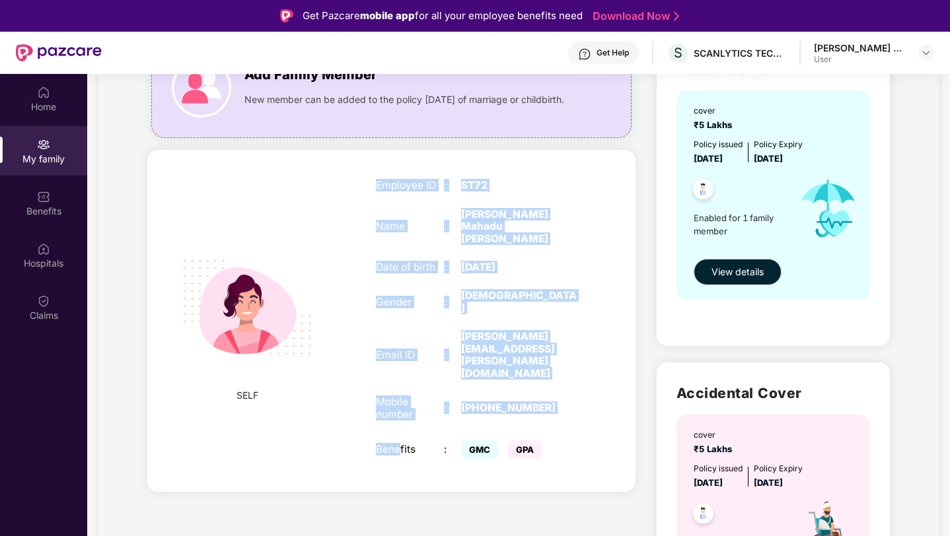
drag, startPoint x: 369, startPoint y: 172, endPoint x: 398, endPoint y: 409, distance: 238.2
click at [398, 409] on div "Employee ID : ST72 Name : [PERSON_NAME] Mahadu [PERSON_NAME] Date of birth : [D…" at bounding box center [478, 321] width 230 height 316
click at [349, 349] on div "SELF Employee ID : ST72 Name : [PERSON_NAME] Mahadu [PERSON_NAME] Date of birth…" at bounding box center [391, 321] width 488 height 342
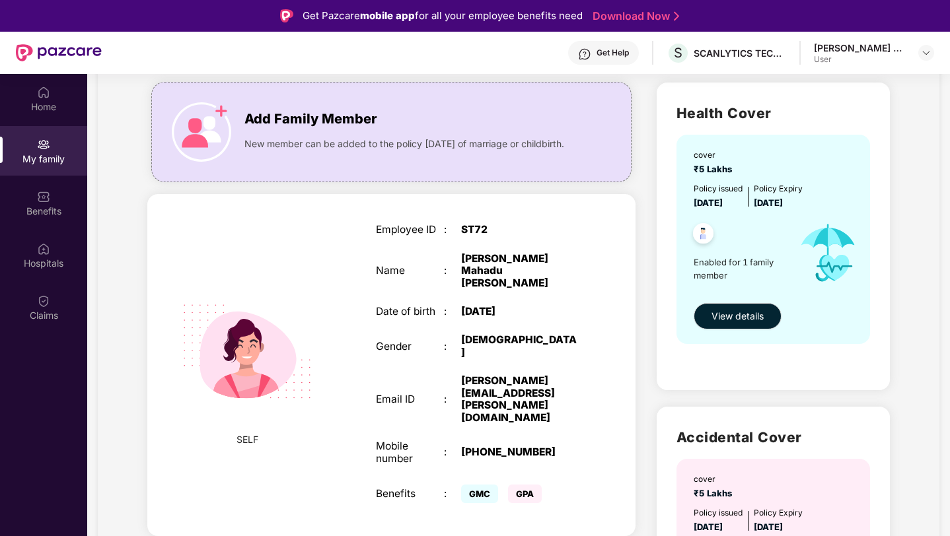
scroll to position [87, 0]
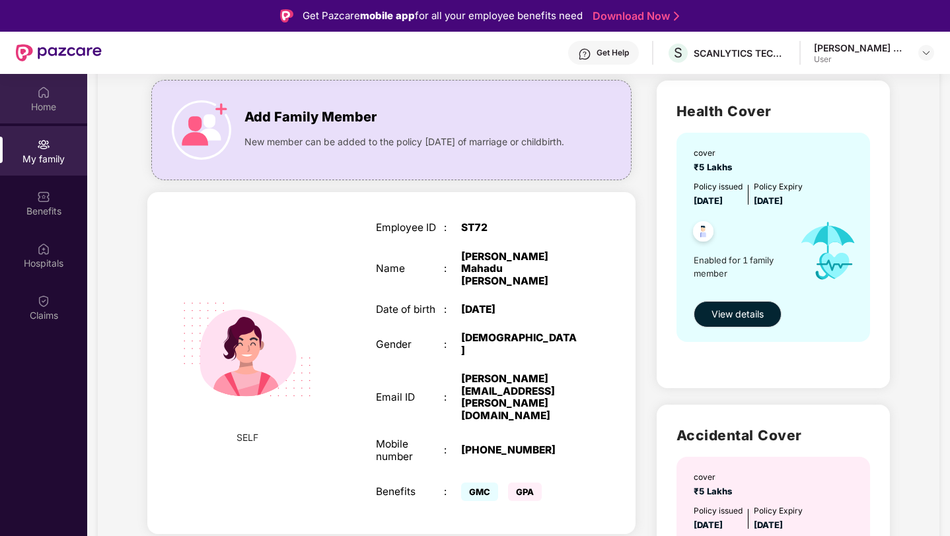
click at [53, 101] on div "Home" at bounding box center [43, 106] width 87 height 13
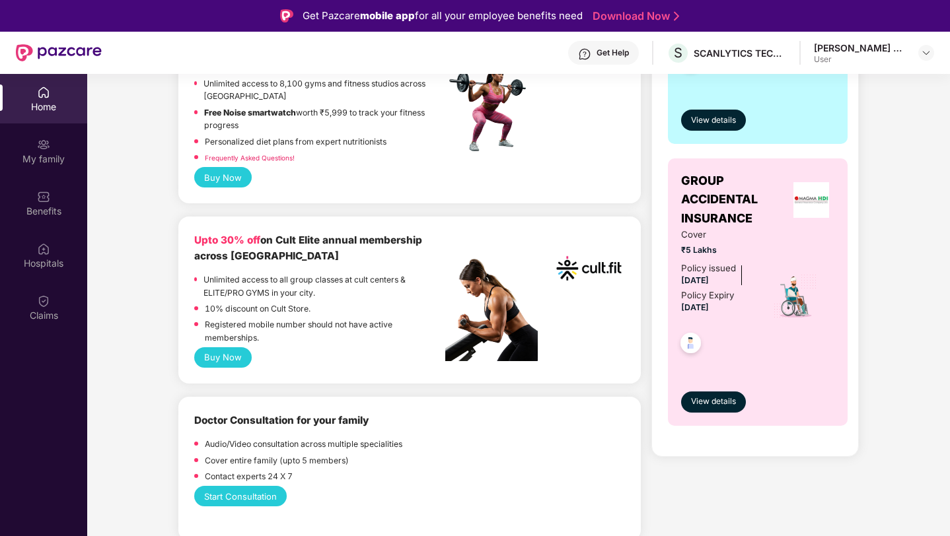
scroll to position [401, 0]
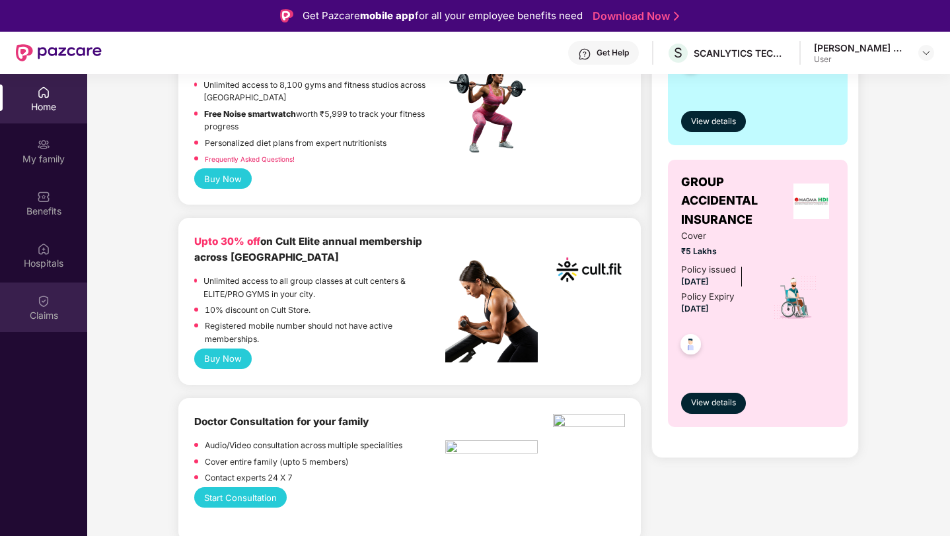
click at [52, 296] on div "Claims" at bounding box center [43, 308] width 87 height 50
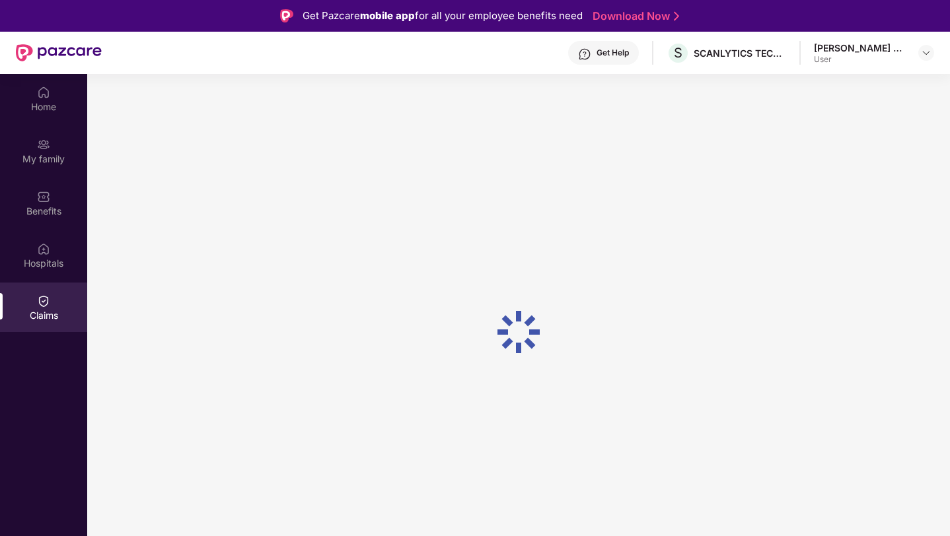
scroll to position [0, 0]
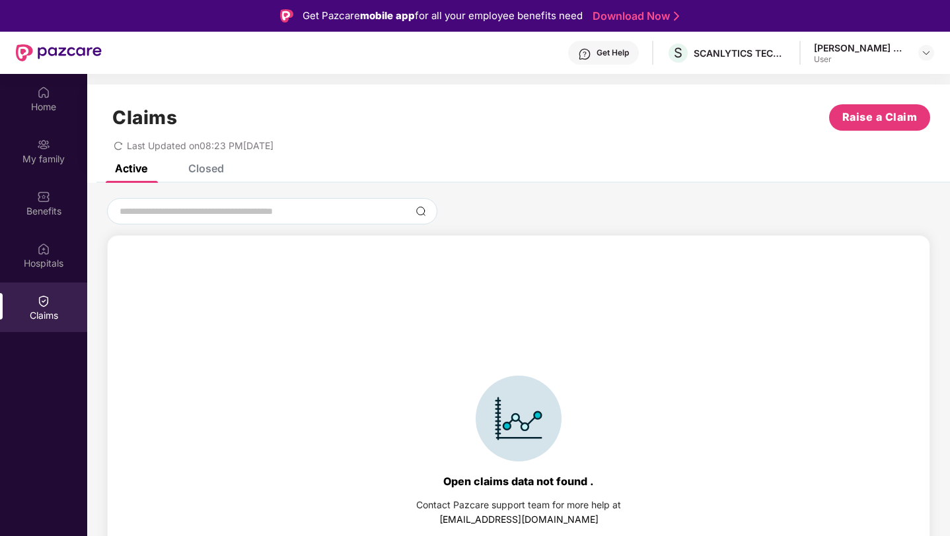
click at [207, 164] on div "Closed" at bounding box center [206, 168] width 36 height 13
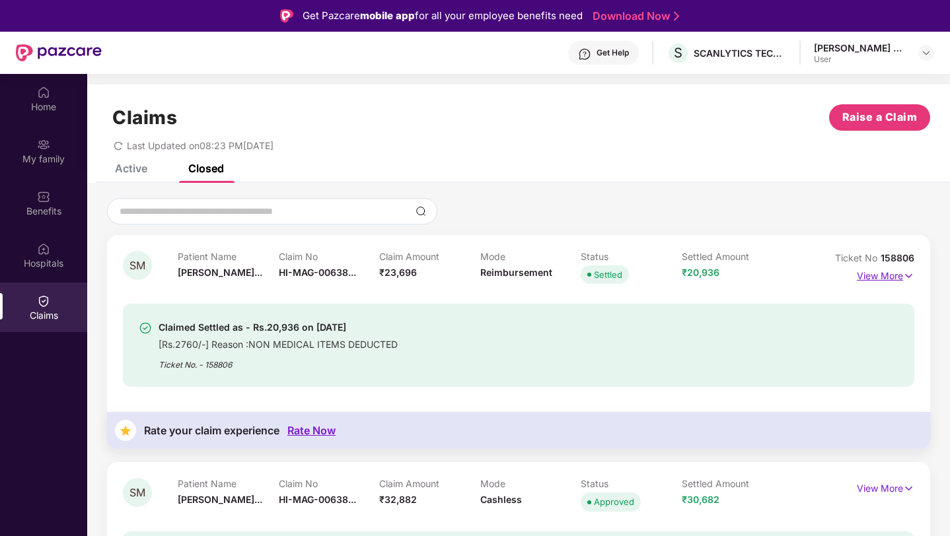
click at [889, 273] on p "View More" at bounding box center [884, 274] width 57 height 18
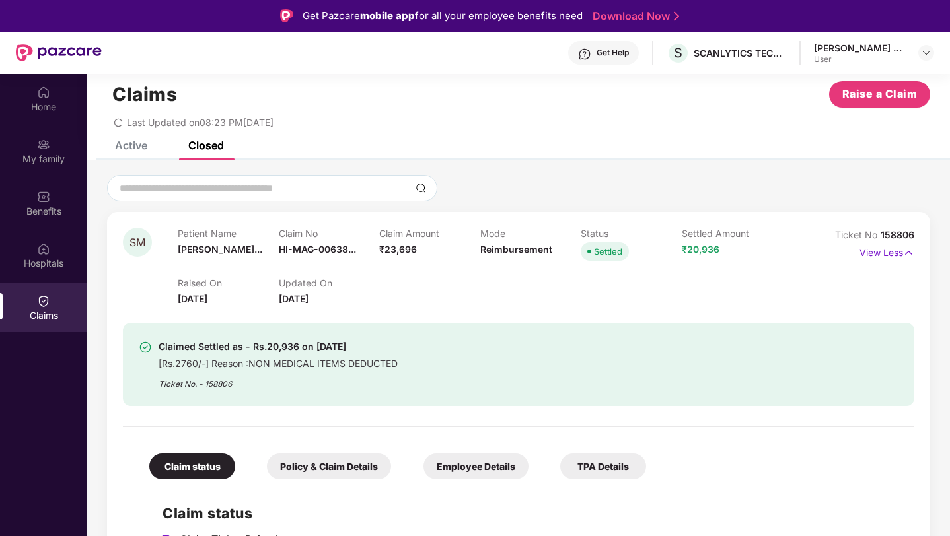
scroll to position [44, 0]
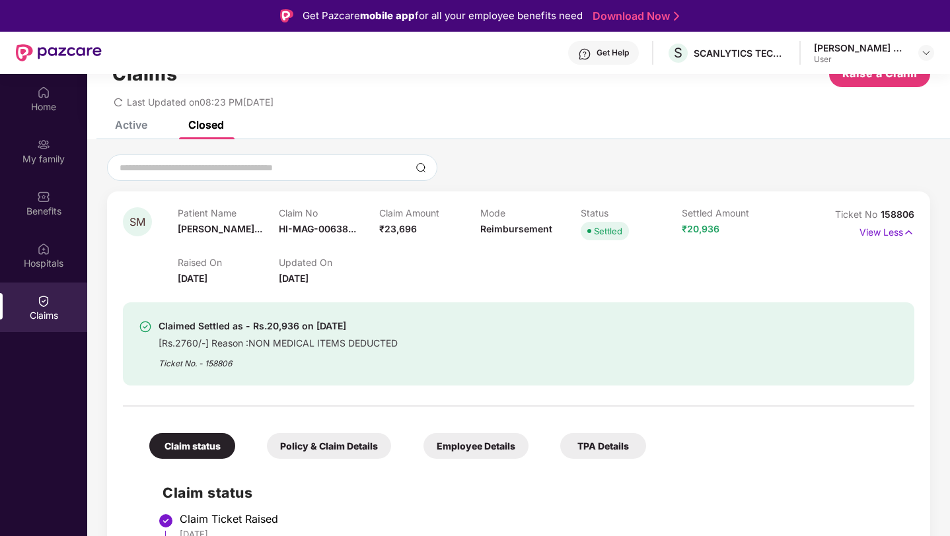
drag, startPoint x: 177, startPoint y: 275, endPoint x: 226, endPoint y: 275, distance: 48.9
click at [226, 275] on div "SM Patient Name [PERSON_NAME]... Claim No HI-MAG-00638... Claim Amount ₹23,696 …" at bounding box center [452, 246] width 659 height 79
click at [238, 277] on div "Raised On [DATE]" at bounding box center [228, 271] width 101 height 29
drag, startPoint x: 238, startPoint y: 277, endPoint x: 172, endPoint y: 278, distance: 65.4
click at [174, 278] on div "SM Patient Name [PERSON_NAME]... Claim No HI-MAG-00638... Claim Amount ₹23,696 …" at bounding box center [452, 246] width 659 height 79
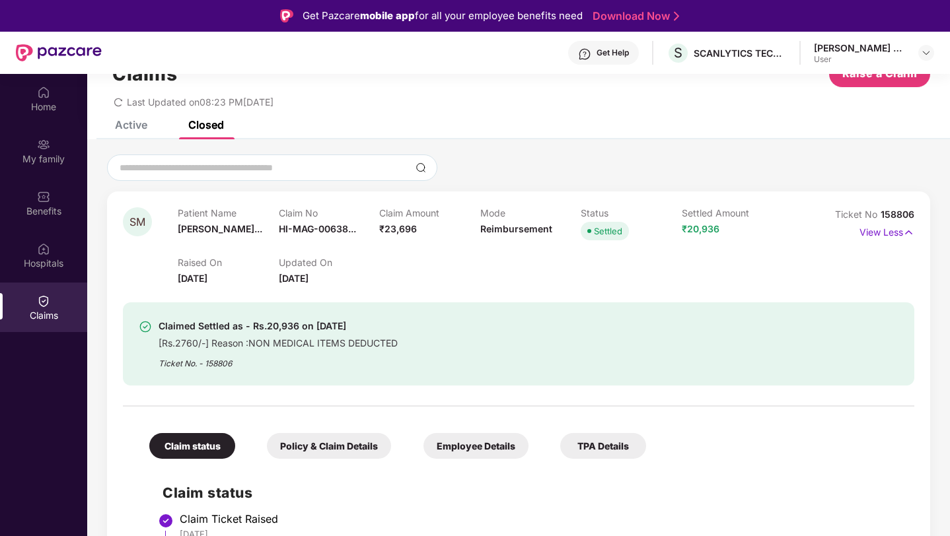
click at [392, 284] on div "Raised On [DATE] Updated On [DATE]" at bounding box center [480, 265] width 604 height 42
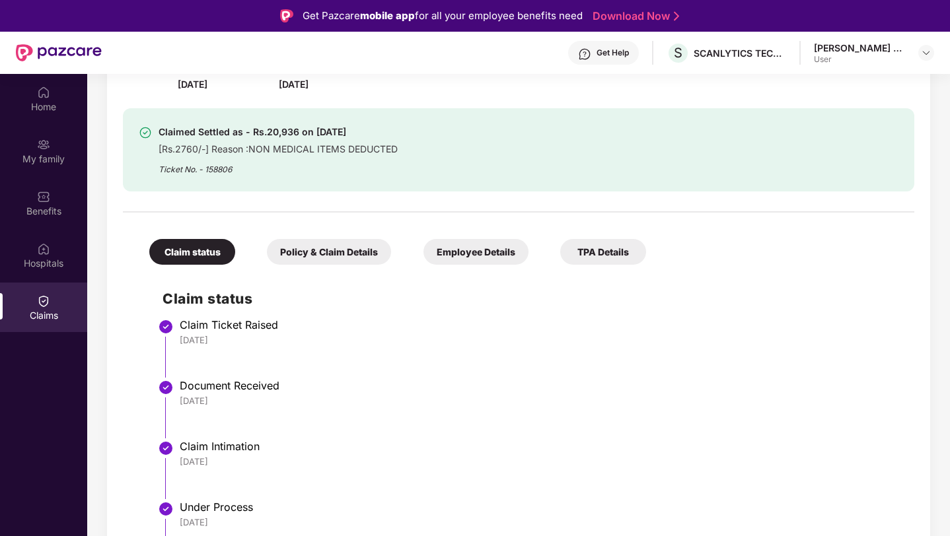
scroll to position [258, 0]
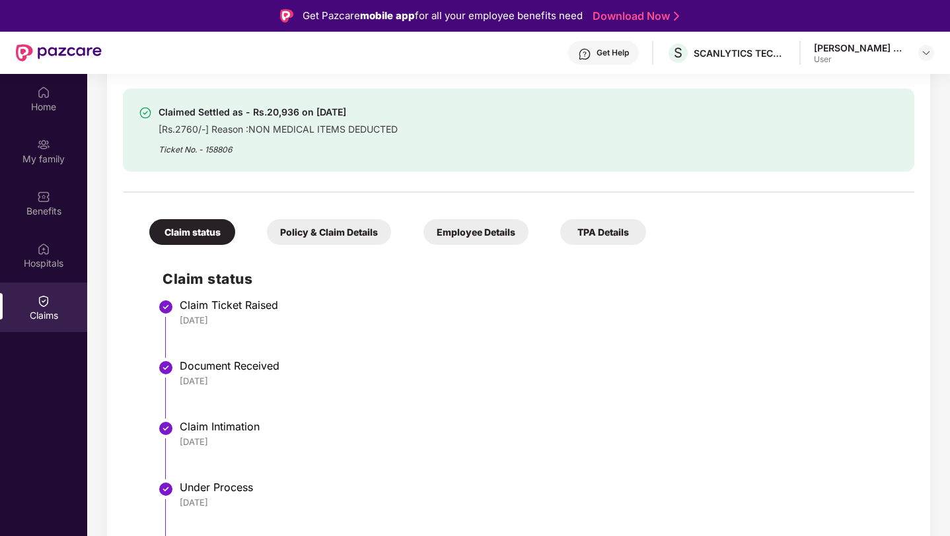
drag, startPoint x: 177, startPoint y: 320, endPoint x: 230, endPoint y: 320, distance: 52.8
click at [230, 320] on li "Claim Ticket Raised [DATE]" at bounding box center [531, 333] width 738 height 61
click at [202, 331] on li "Claim Ticket Raised [DATE]" at bounding box center [531, 333] width 738 height 61
drag, startPoint x: 180, startPoint y: 318, endPoint x: 231, endPoint y: 323, distance: 51.1
click at [231, 323] on div "[DATE]" at bounding box center [540, 320] width 721 height 12
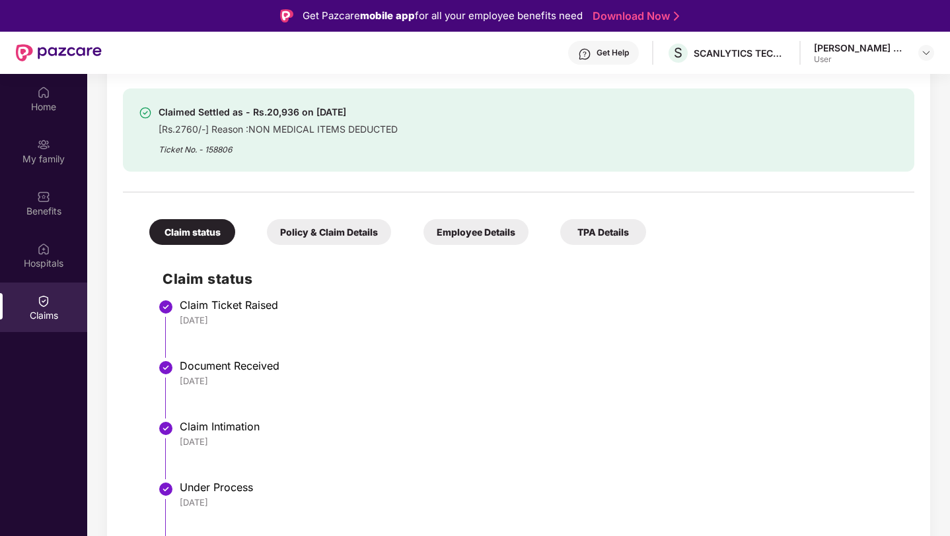
drag, startPoint x: 179, startPoint y: 378, endPoint x: 245, endPoint y: 384, distance: 66.3
click at [245, 384] on div "[DATE]" at bounding box center [540, 381] width 721 height 12
click at [191, 384] on div "[DATE]" at bounding box center [540, 381] width 721 height 12
drag, startPoint x: 176, startPoint y: 382, endPoint x: 228, endPoint y: 384, distance: 52.9
click at [230, 384] on li "Document Received [DATE]" at bounding box center [531, 394] width 738 height 61
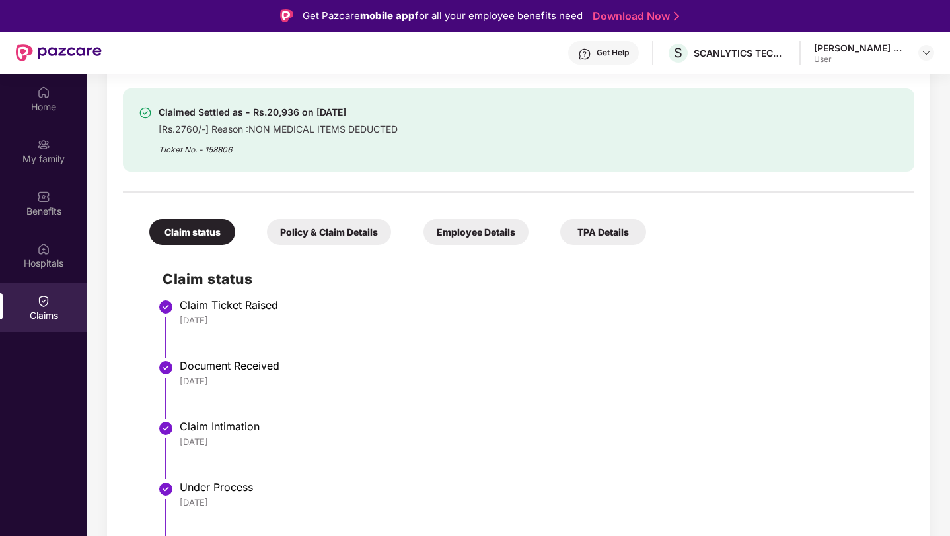
click at [214, 349] on li "Claim Ticket Raised [DATE]" at bounding box center [531, 333] width 738 height 61
click at [44, 251] on img at bounding box center [43, 248] width 13 height 13
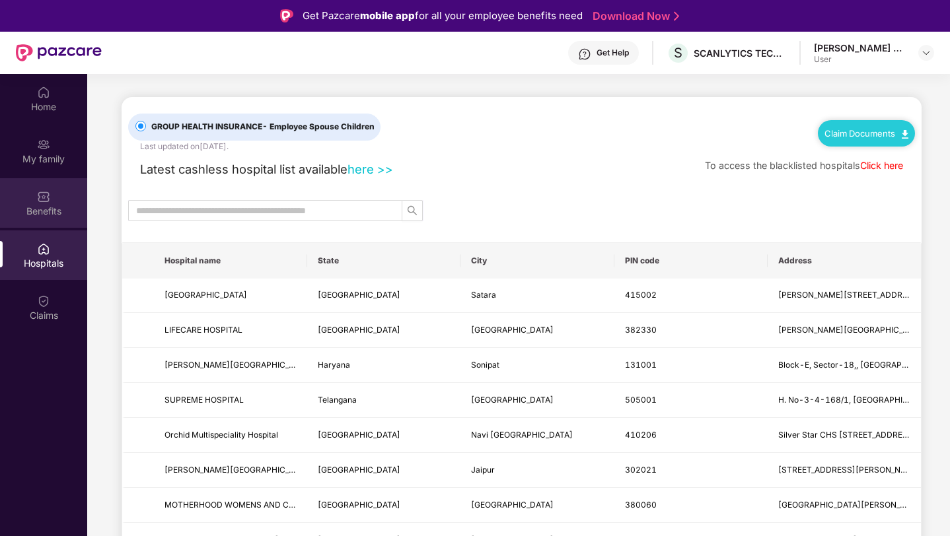
click at [61, 213] on div "Benefits" at bounding box center [43, 211] width 87 height 13
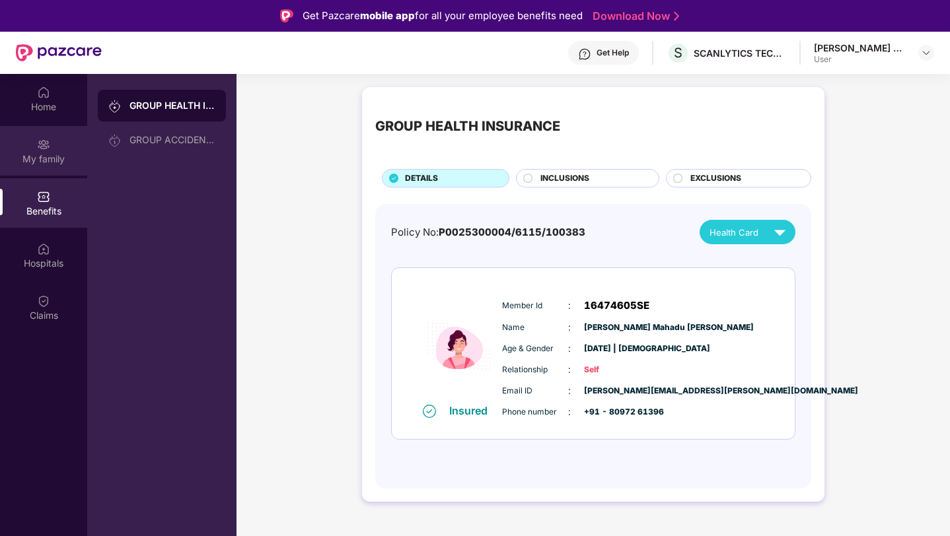
click at [79, 164] on div "My family" at bounding box center [43, 159] width 87 height 13
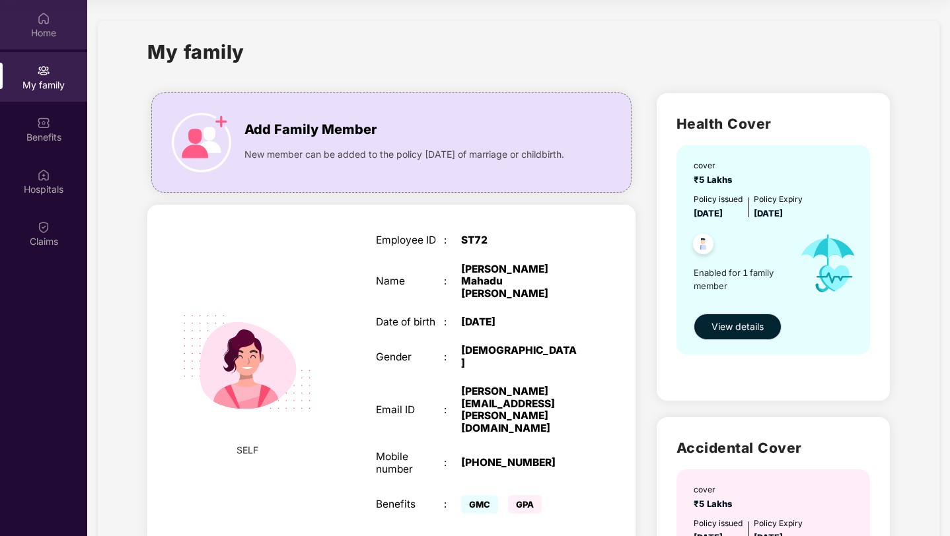
click at [59, 22] on div "Home" at bounding box center [43, 25] width 87 height 50
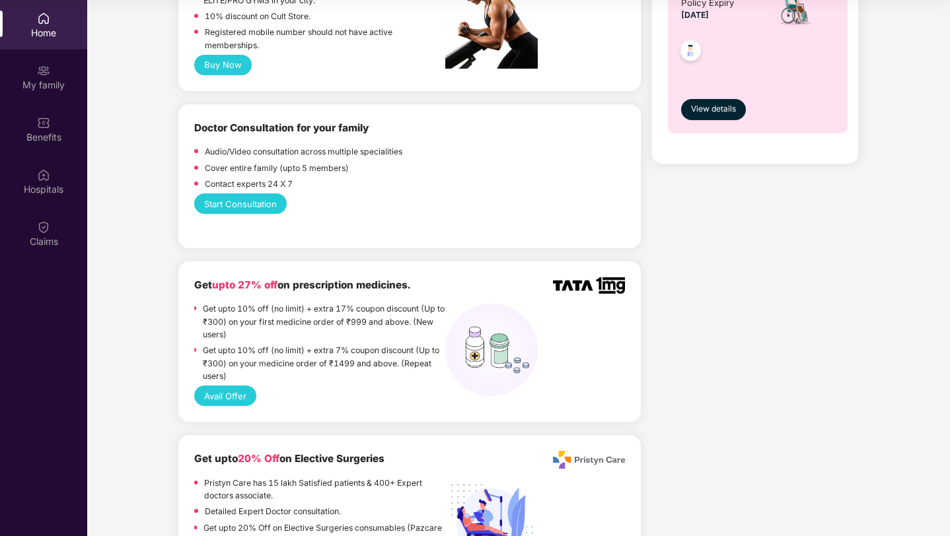
scroll to position [624, 0]
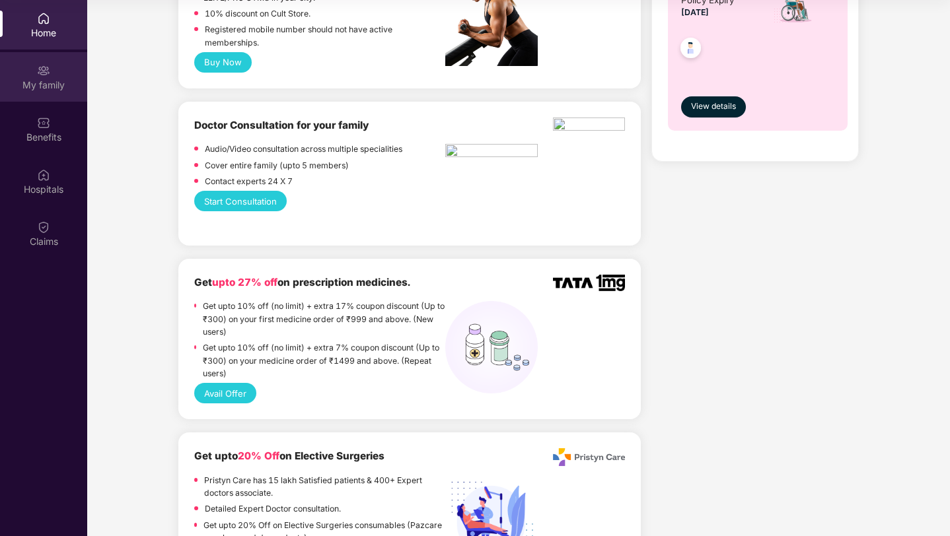
click at [67, 97] on div "My family" at bounding box center [43, 77] width 87 height 50
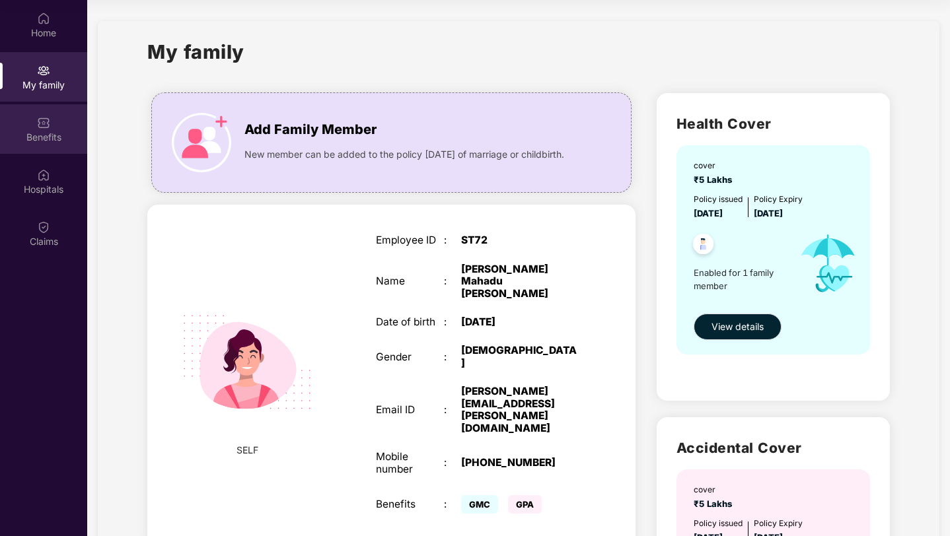
click at [60, 129] on div "Benefits" at bounding box center [43, 129] width 87 height 50
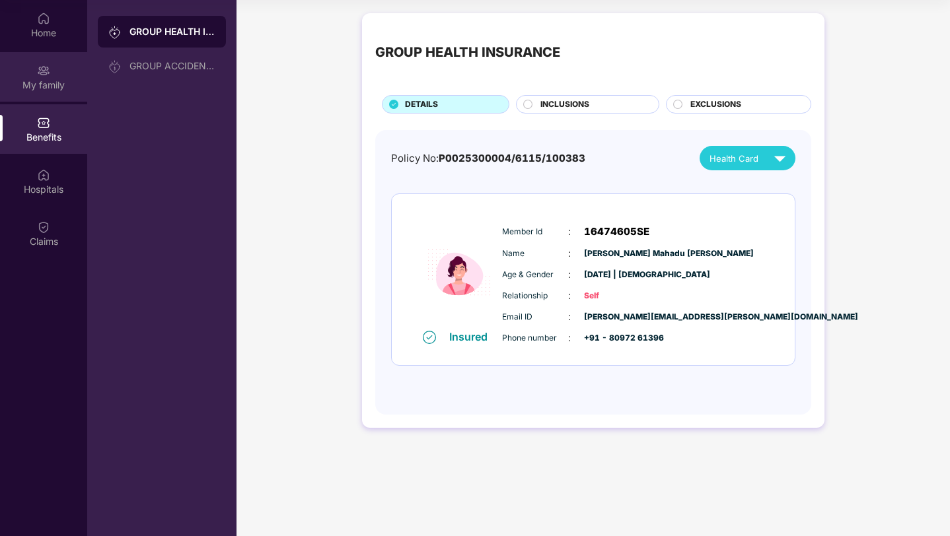
click at [32, 94] on div "My family" at bounding box center [43, 77] width 87 height 50
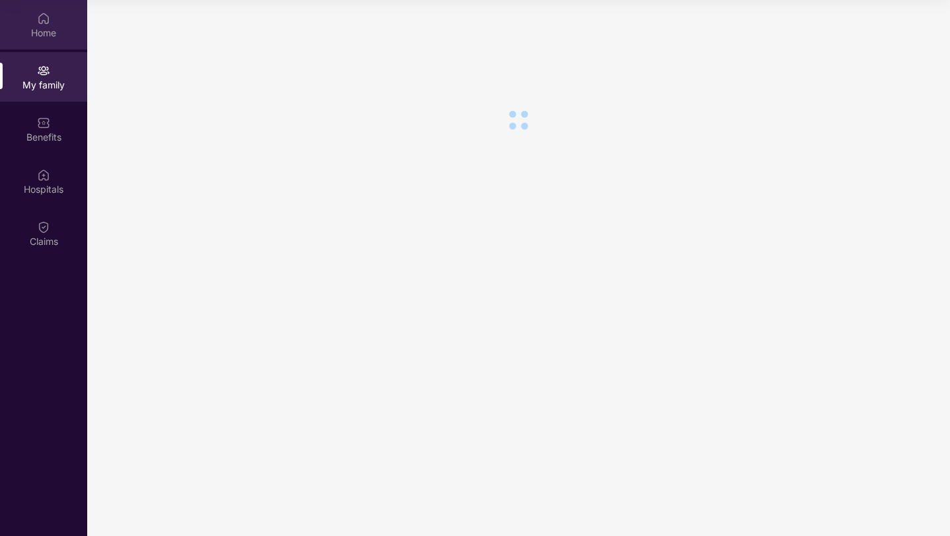
click at [44, 26] on div "Home" at bounding box center [43, 32] width 87 height 13
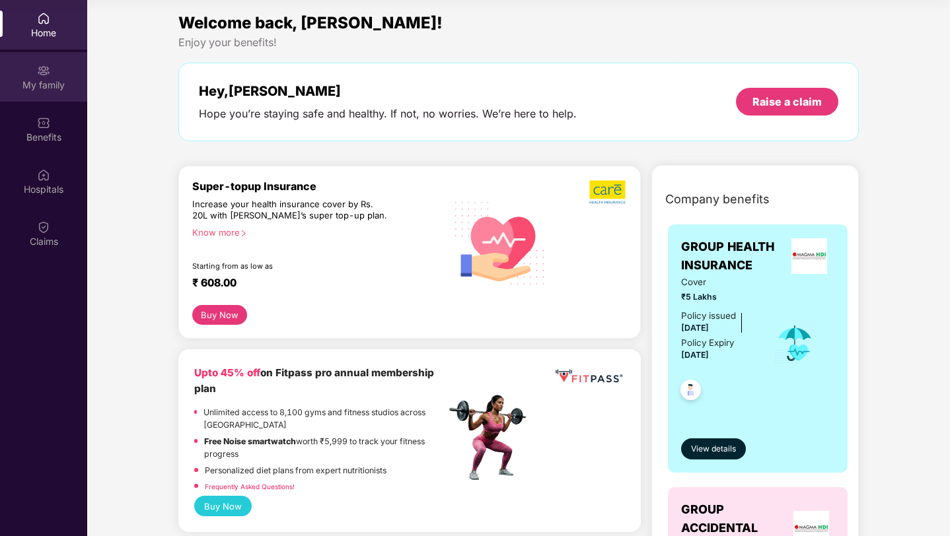
click at [53, 77] on div "My family" at bounding box center [43, 77] width 87 height 50
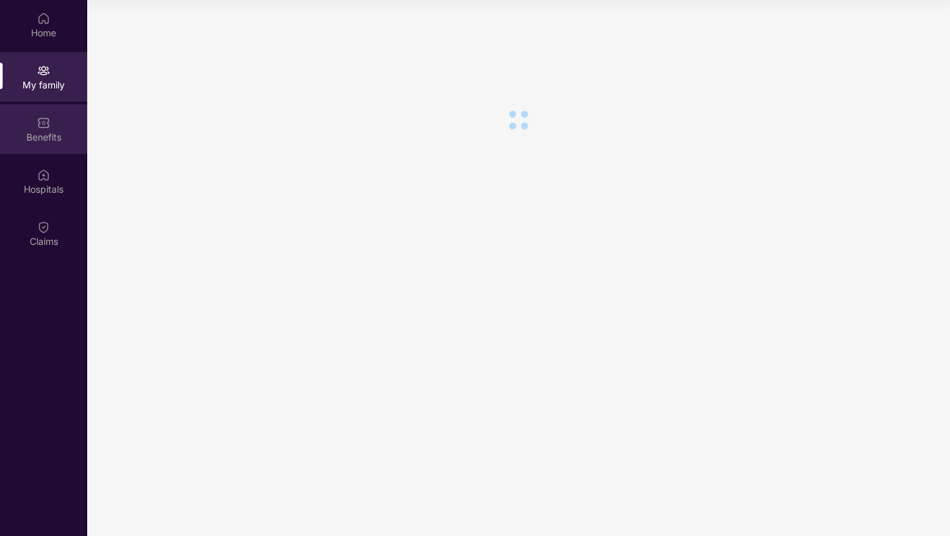
click at [38, 134] on div "Benefits" at bounding box center [43, 137] width 87 height 13
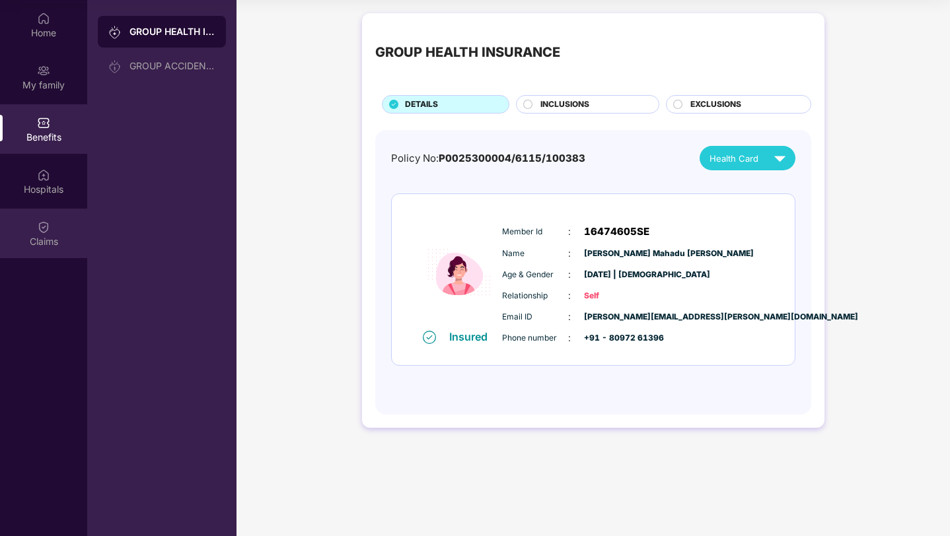
click at [52, 211] on div "Claims" at bounding box center [43, 234] width 87 height 50
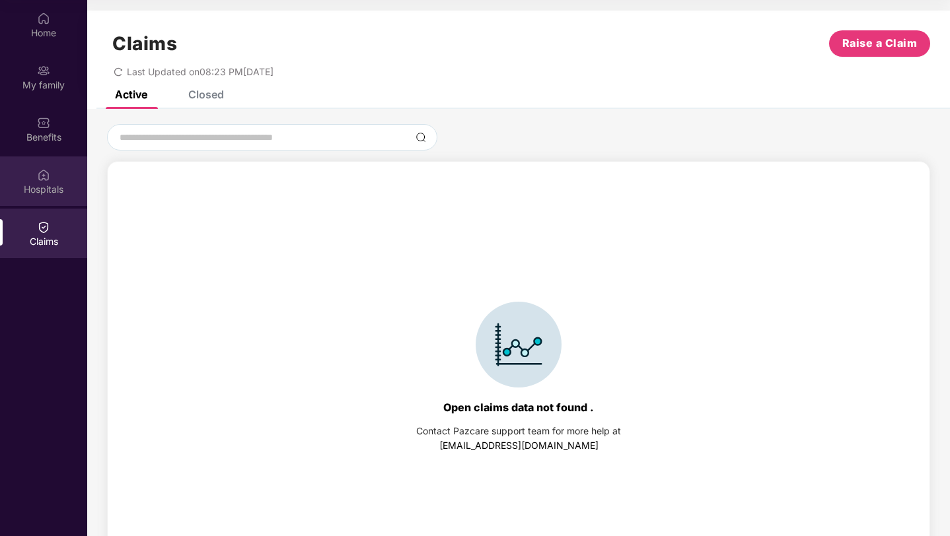
click at [44, 178] on img at bounding box center [43, 174] width 13 height 13
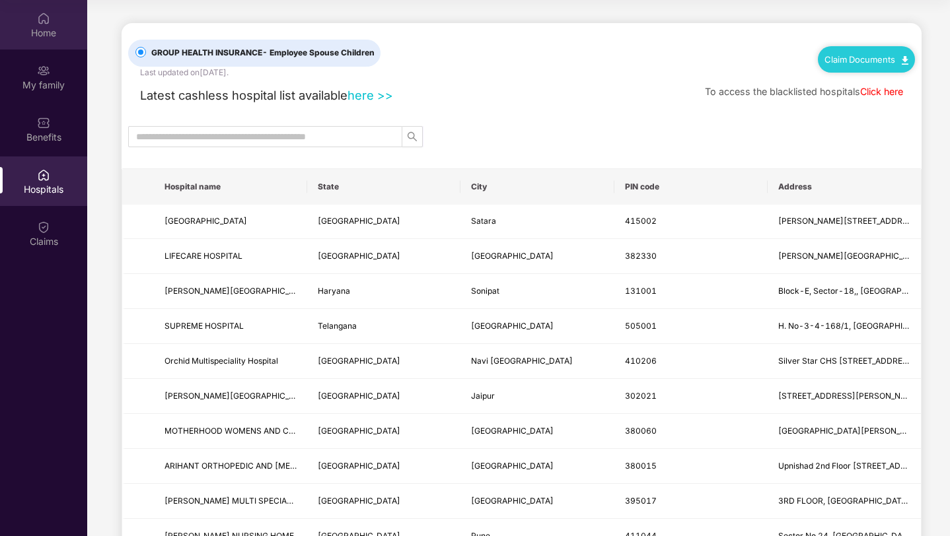
click at [45, 32] on div "Home" at bounding box center [43, 32] width 87 height 13
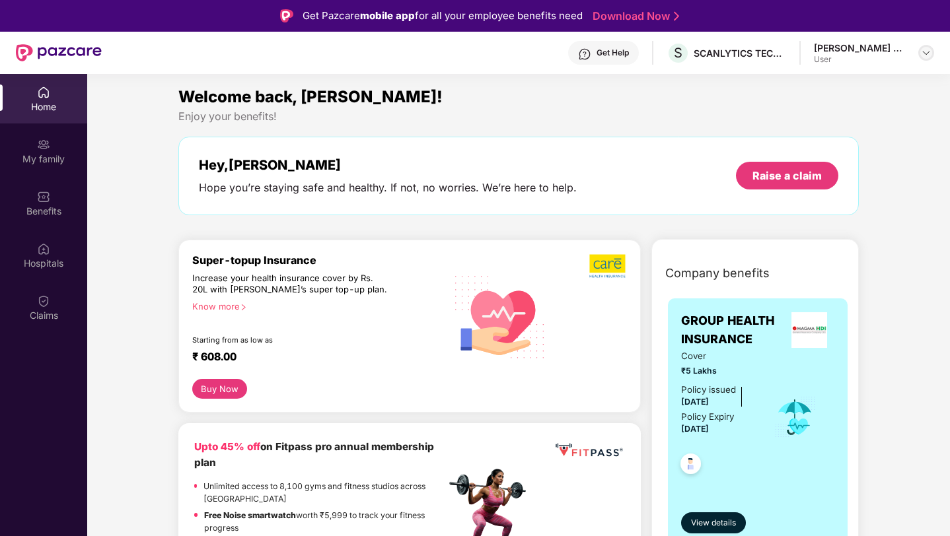
click at [928, 52] on img at bounding box center [925, 53] width 11 height 11
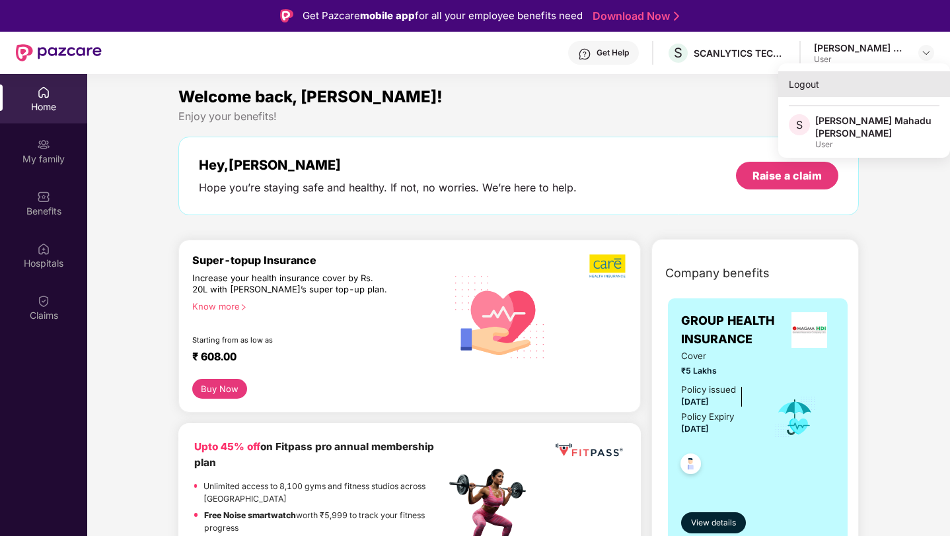
click at [878, 85] on div "Logout" at bounding box center [864, 84] width 172 height 26
